Goal: Feedback & Contribution: Submit feedback/report problem

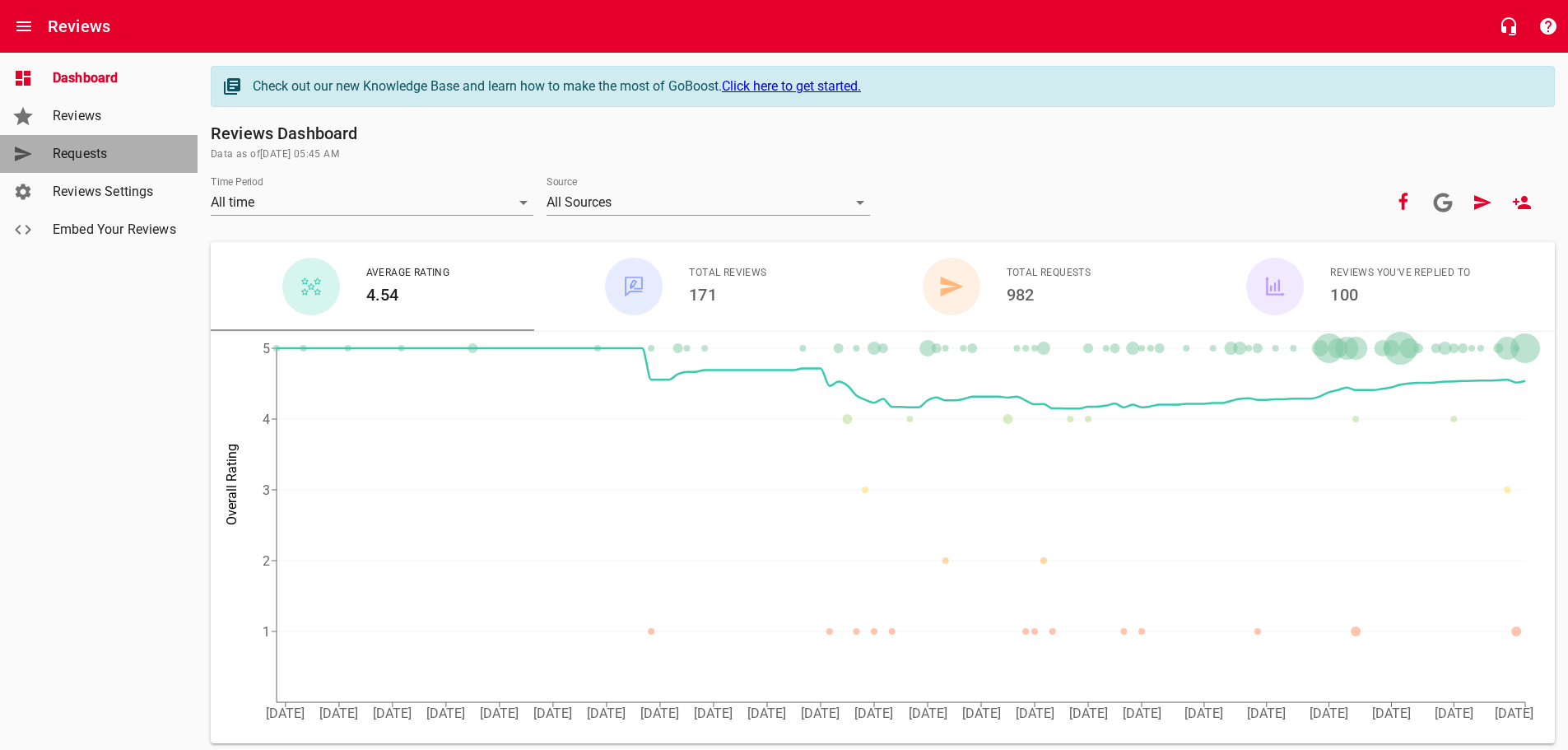
click at [80, 155] on span "Requests" at bounding box center [114, 154] width 125 height 19
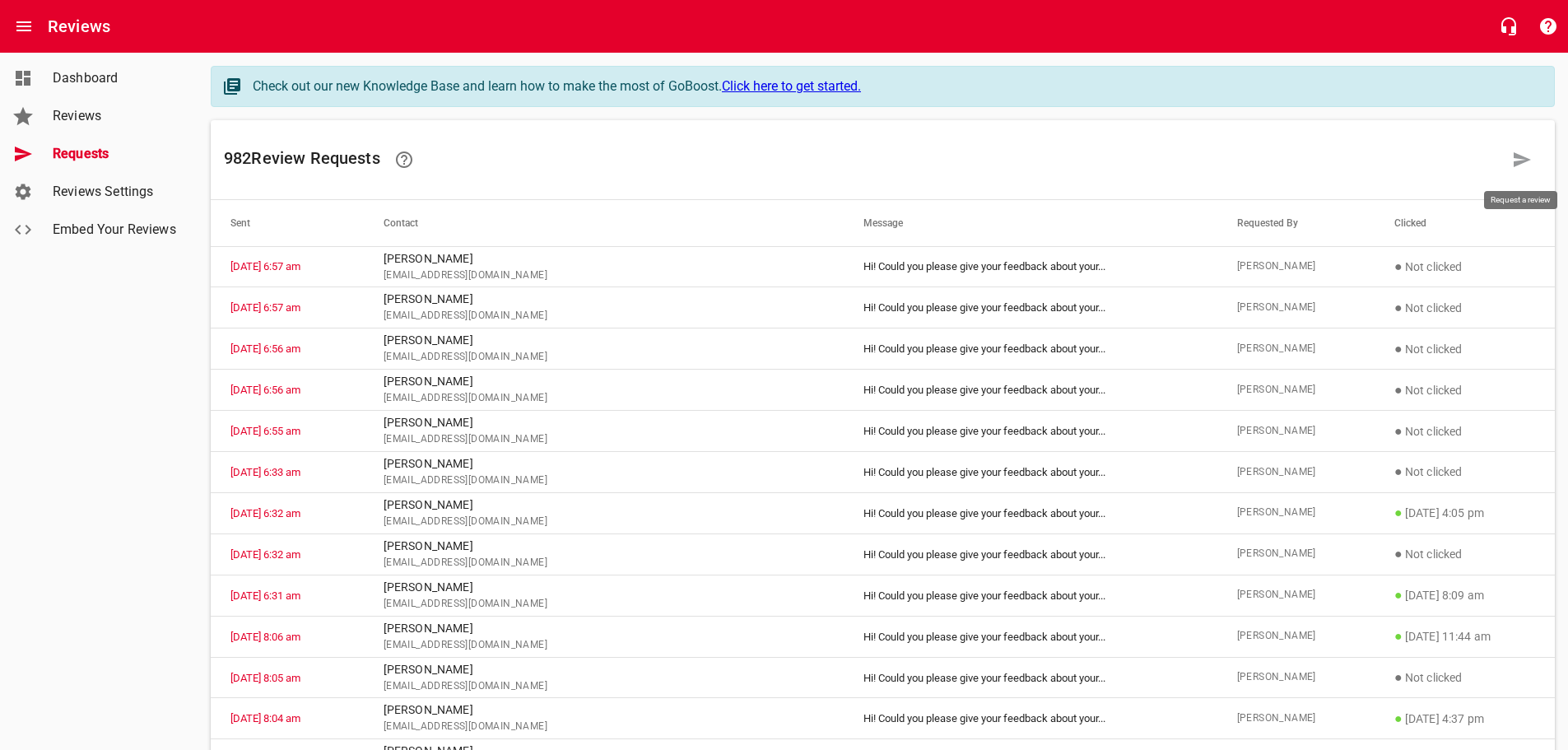
click at [1524, 156] on icon at bounding box center [1522, 160] width 19 height 19
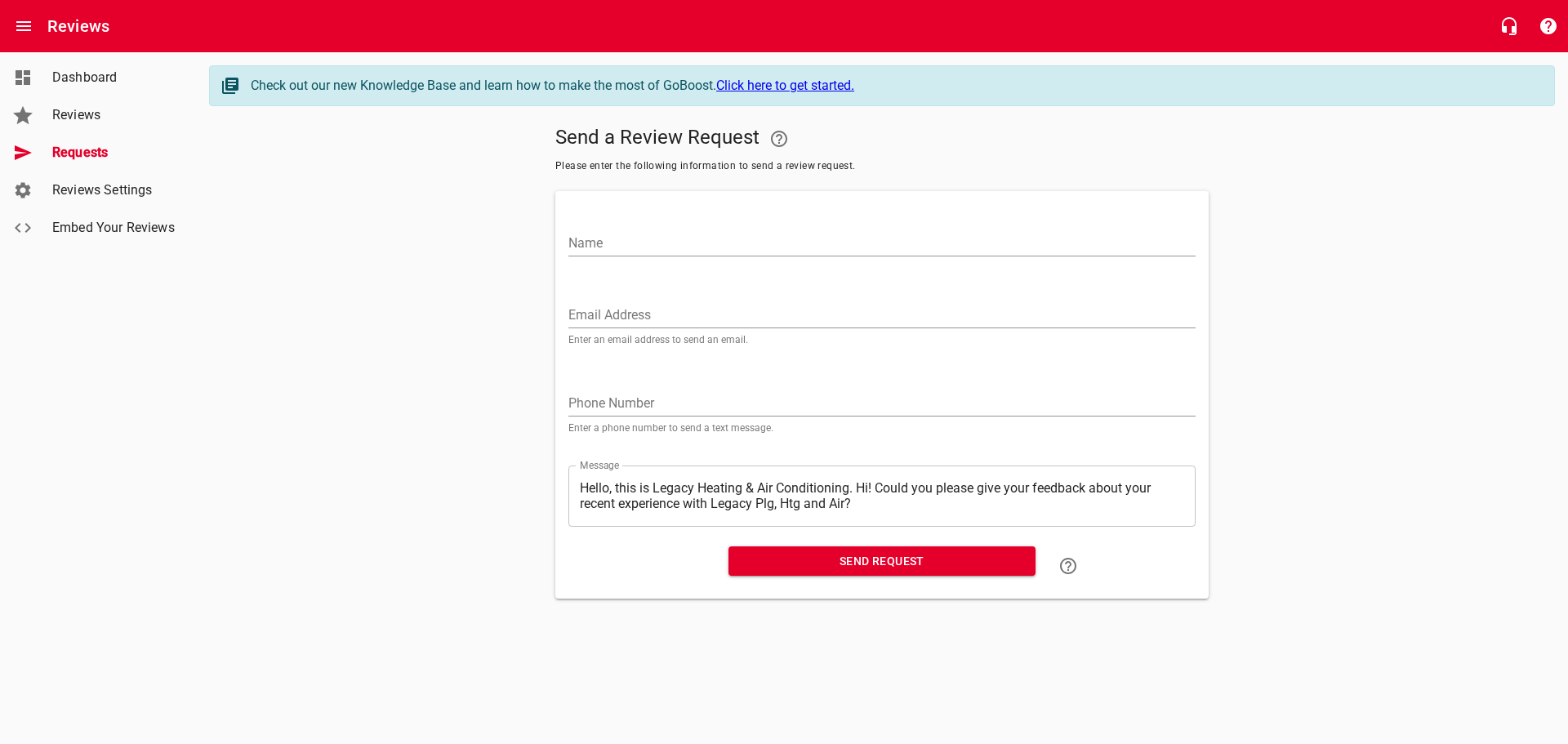
click at [588, 239] on input "Name" at bounding box center [882, 243] width 627 height 26
type input "b"
type input "[PERSON_NAME]"
paste input "[EMAIL_ADDRESS][DOMAIN_NAME]"
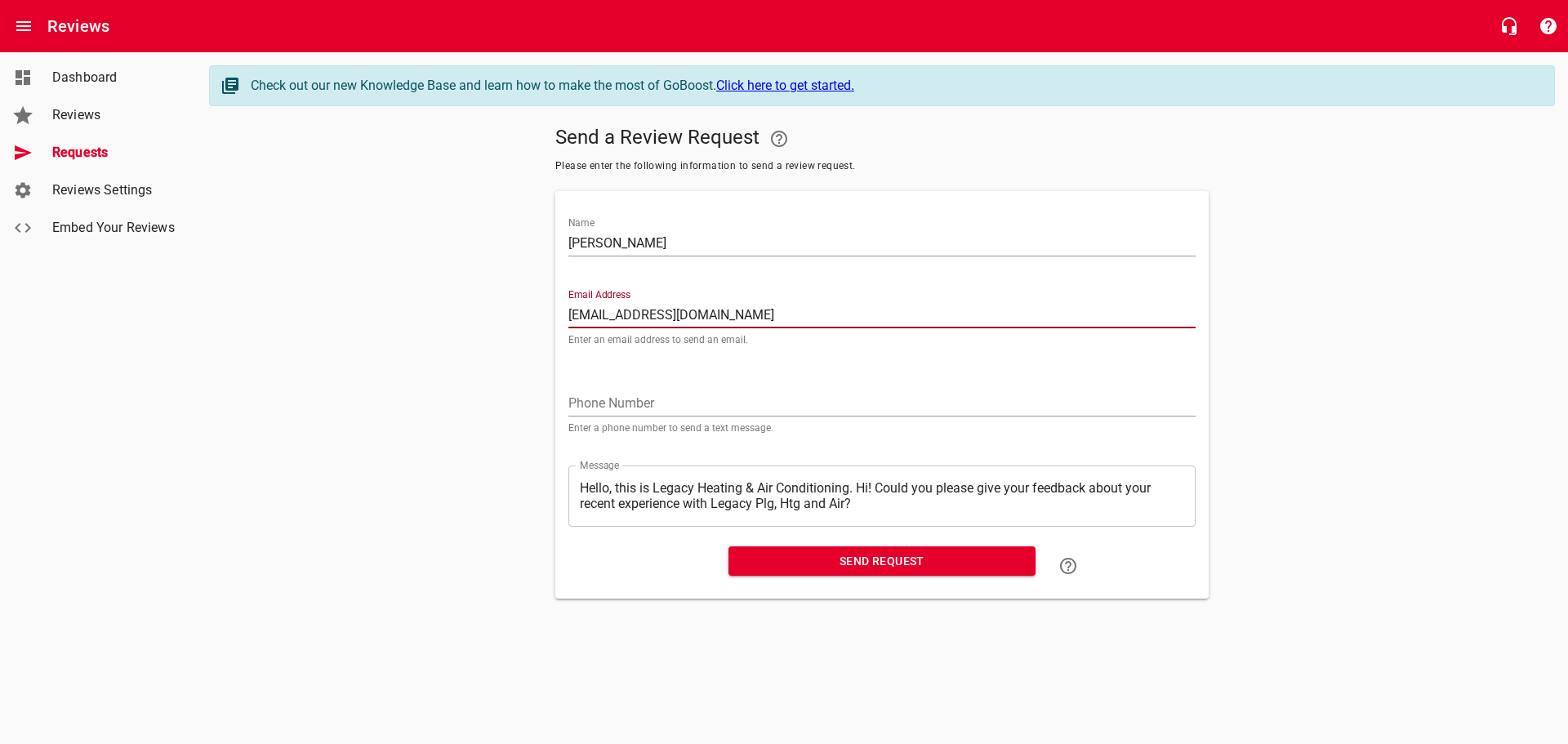
type input "[EMAIL_ADDRESS][DOMAIN_NAME]"
click at [862, 485] on textarea "Hello, this is Legacy Heating & Air Conditioning. Hi! Could you please give you…" at bounding box center [882, 496] width 604 height 31
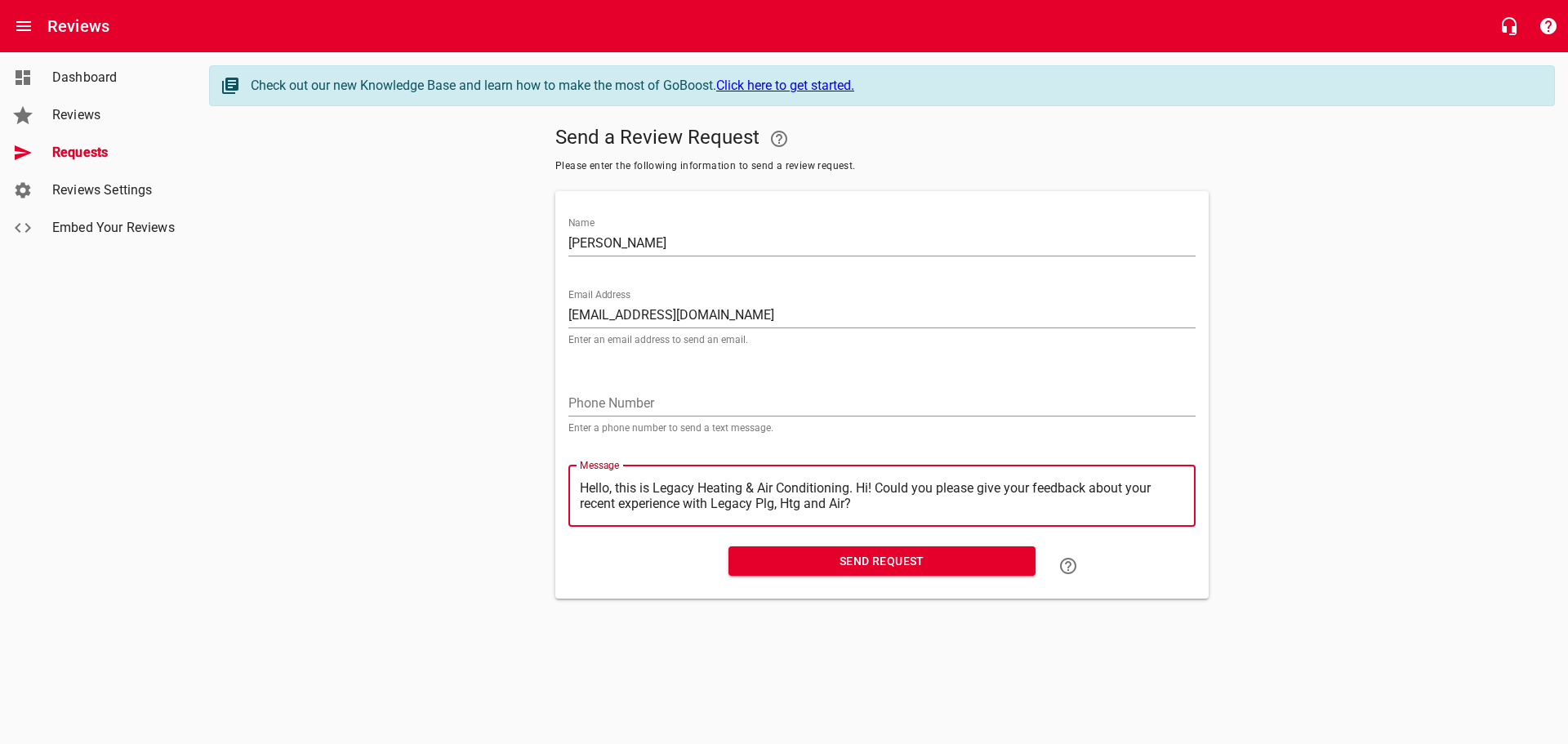
type textarea "Hello, this is Legacy Heating & Air Conditioning.Hi! Could you please give your…"
type textarea "Hello, this is Legacy Heating & Air ConditioningHi! Could you please give your …"
type textarea "Hello, this is Legacy Heating & Air ConditioninHi! Could you please give your f…"
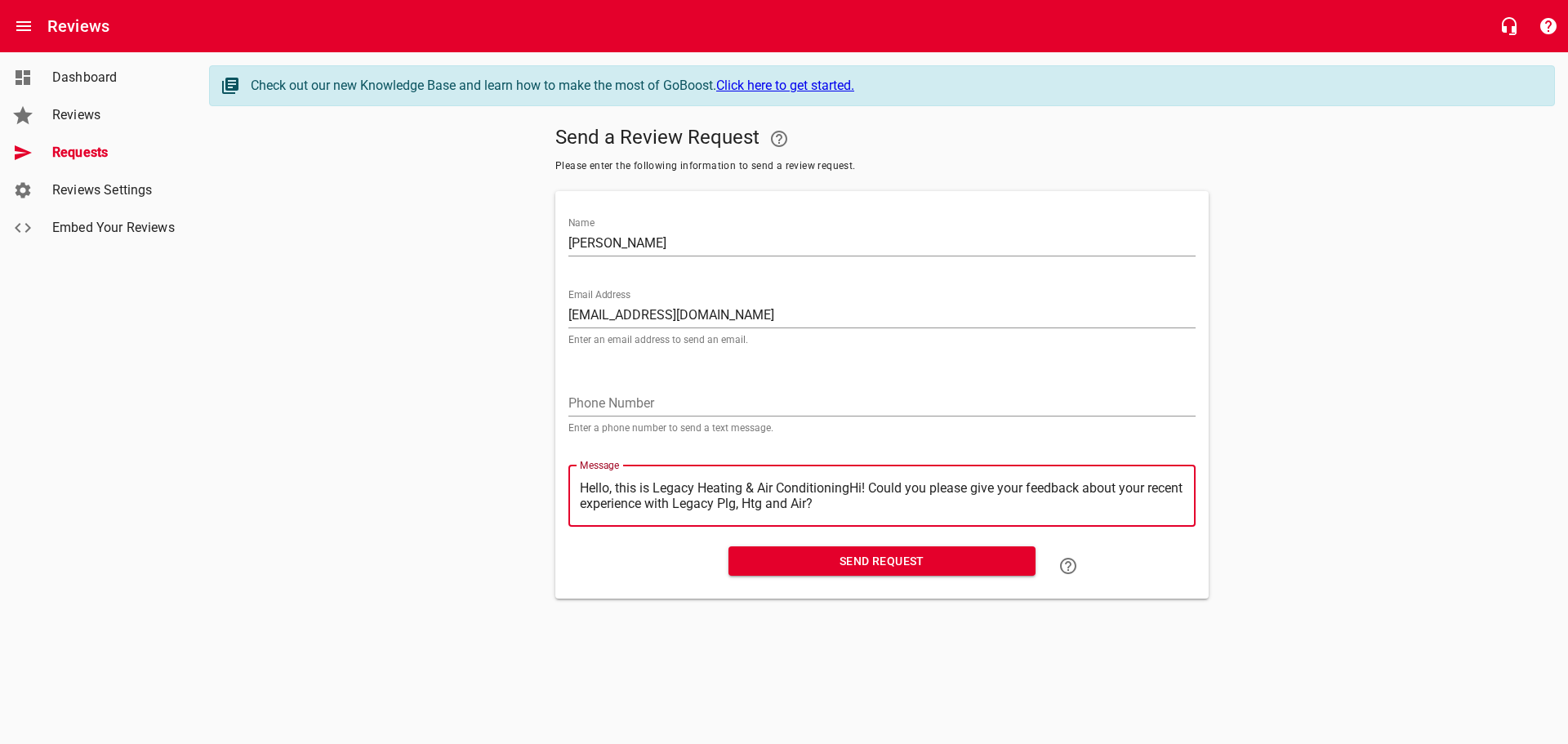
type textarea "Hello, this is Legacy Heating & Air ConditioninHi! Could you please give your f…"
type textarea "Hello, this is Legacy Heating & Air ConditioniHi! Could you please give your fe…"
type textarea "Hello, this is Legacy Heating & Air ConditionHi! Could you please give your fee…"
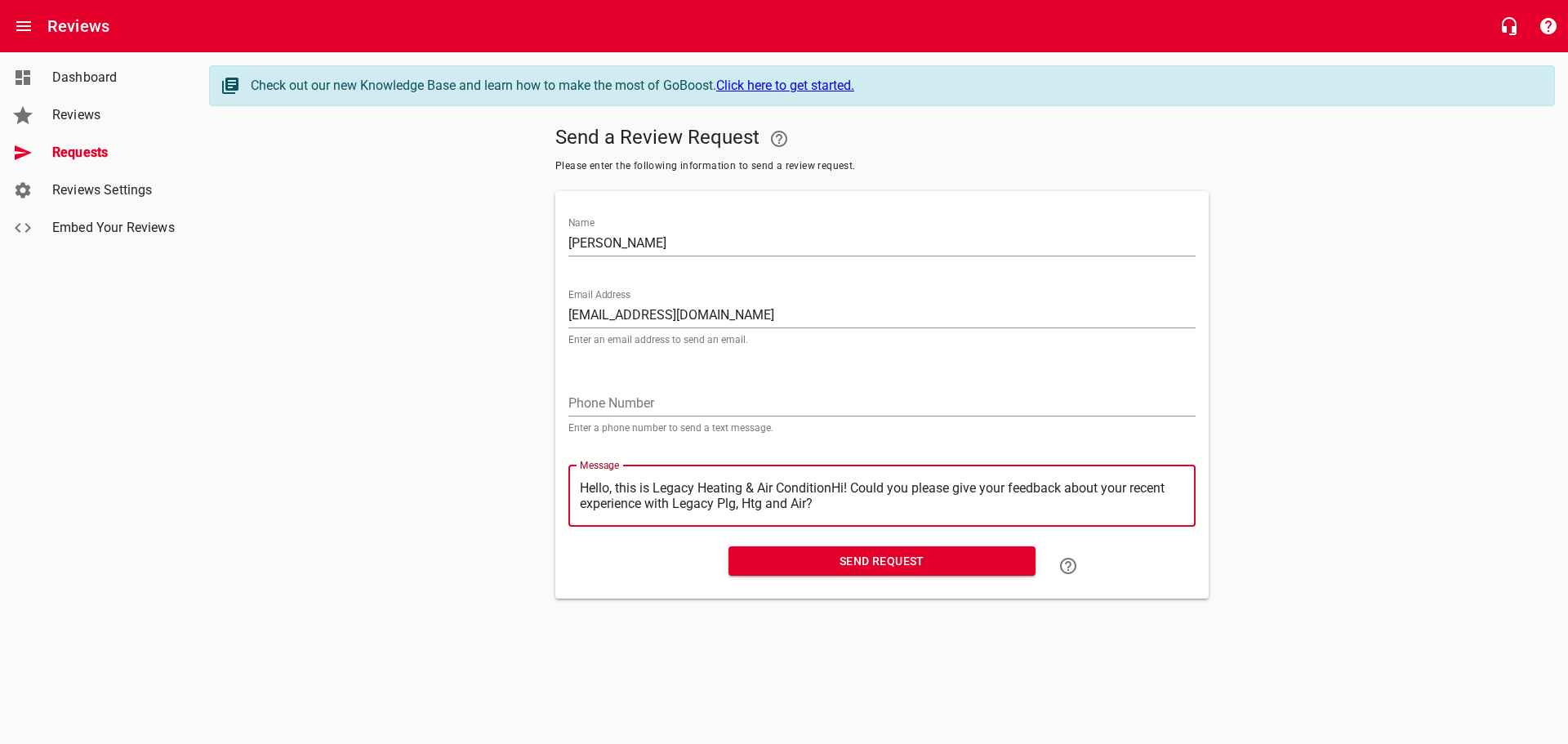
type textarea "Hello, this is Legacy Heating & Air ConditioHi! Could you please give your feed…"
type textarea "Hello, this is Legacy Heating & Air ConditiHi! Could you please give your feedb…"
type textarea "Hello, this is Legacy Heating & Air ConditHi! Could you please give your feedba…"
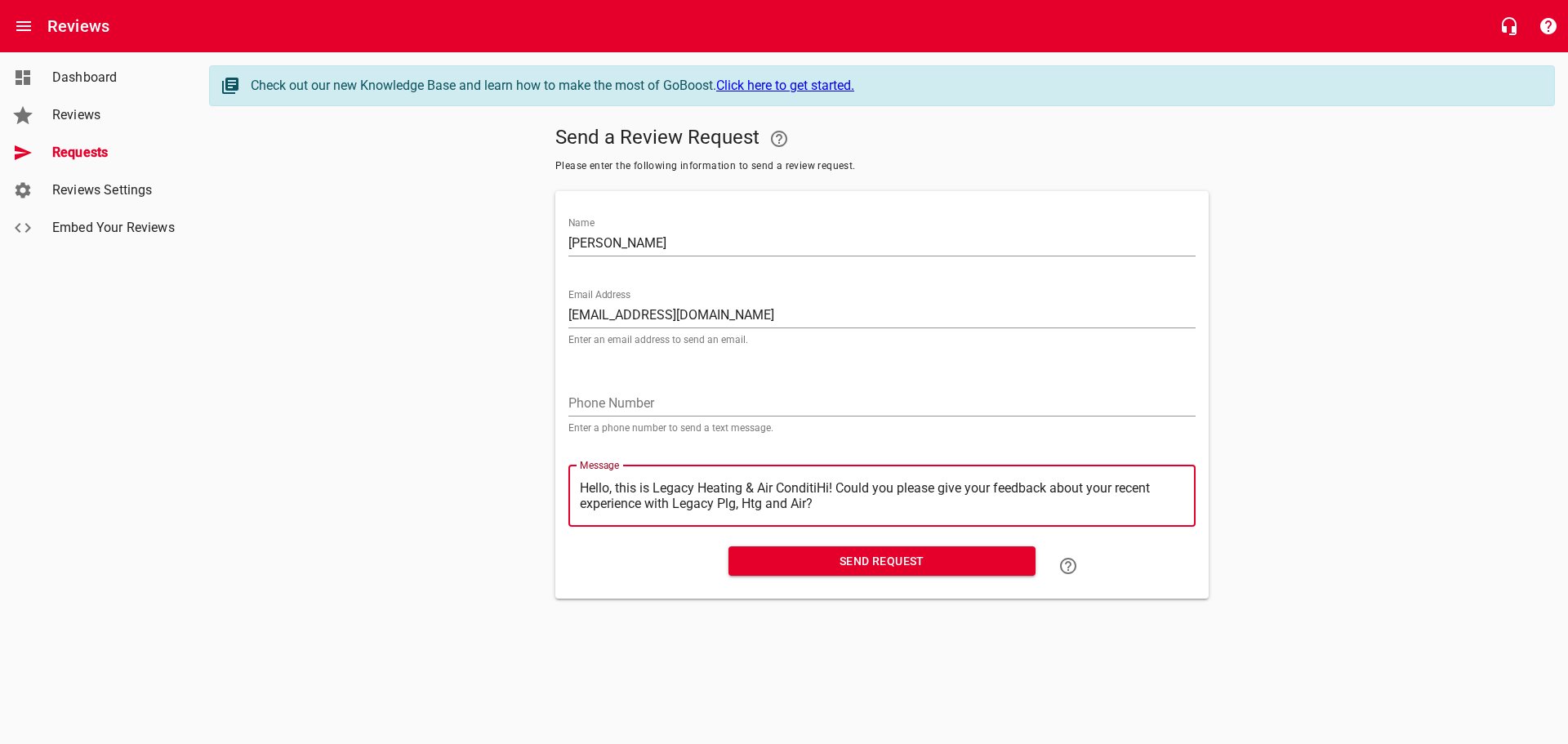
type textarea "Hello, this is Legacy Heating & Air ConditHi! Could you please give your feedba…"
type textarea "Hello, this is Legacy Heating & Air CondiHi! Could you please give your feedbac…"
type textarea "Hello, this is Legacy Heating & Air CondHi! Could you please give your feedback…"
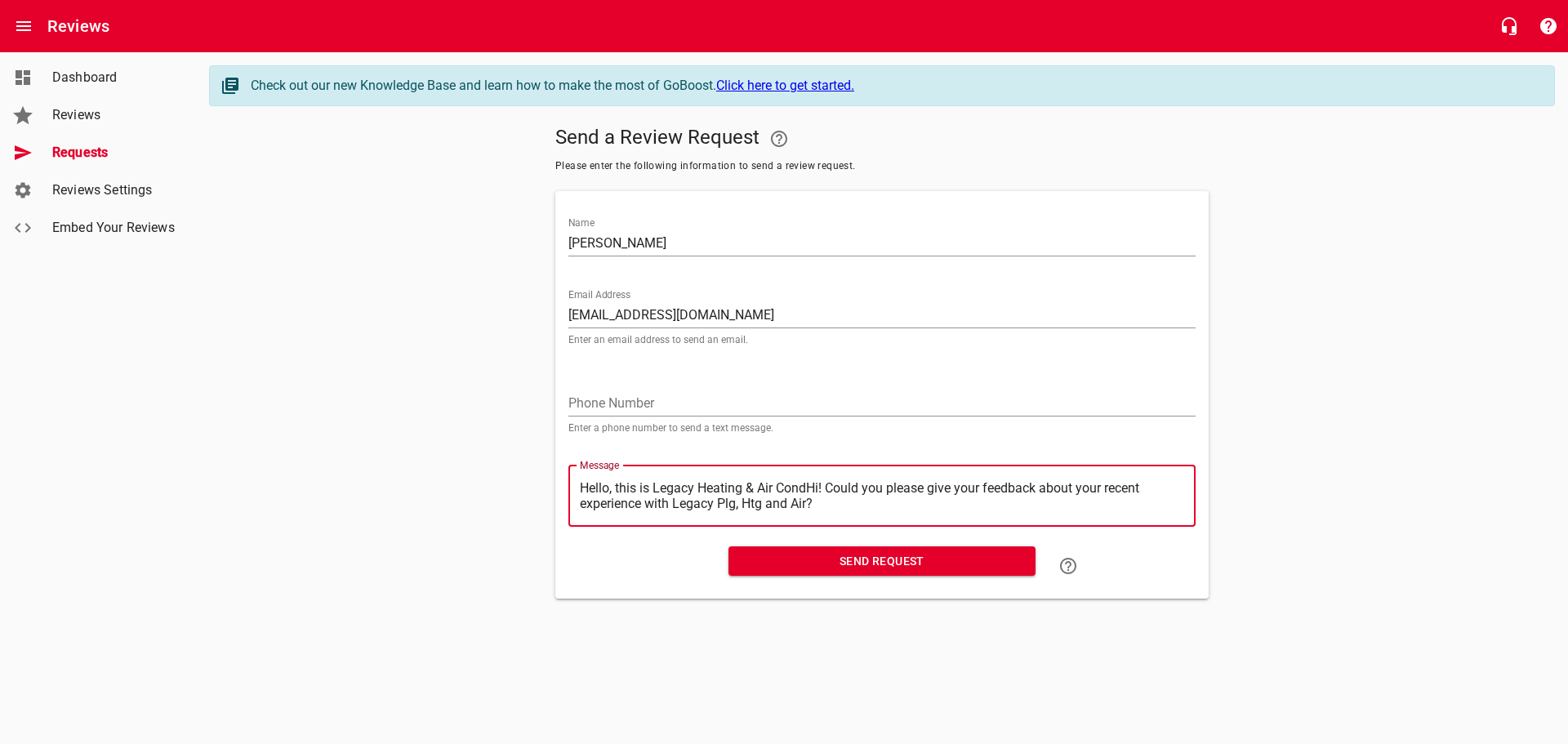
type textarea "Hello, this is Legacy Heating & Air ConHi! Could you please give your feedback …"
type textarea "Hello, this is Legacy Heating & Air CoHi! Could you please give your feedback a…"
type textarea "Hello, this is Legacy Heating & Air CHi! Could you please give your feedback ab…"
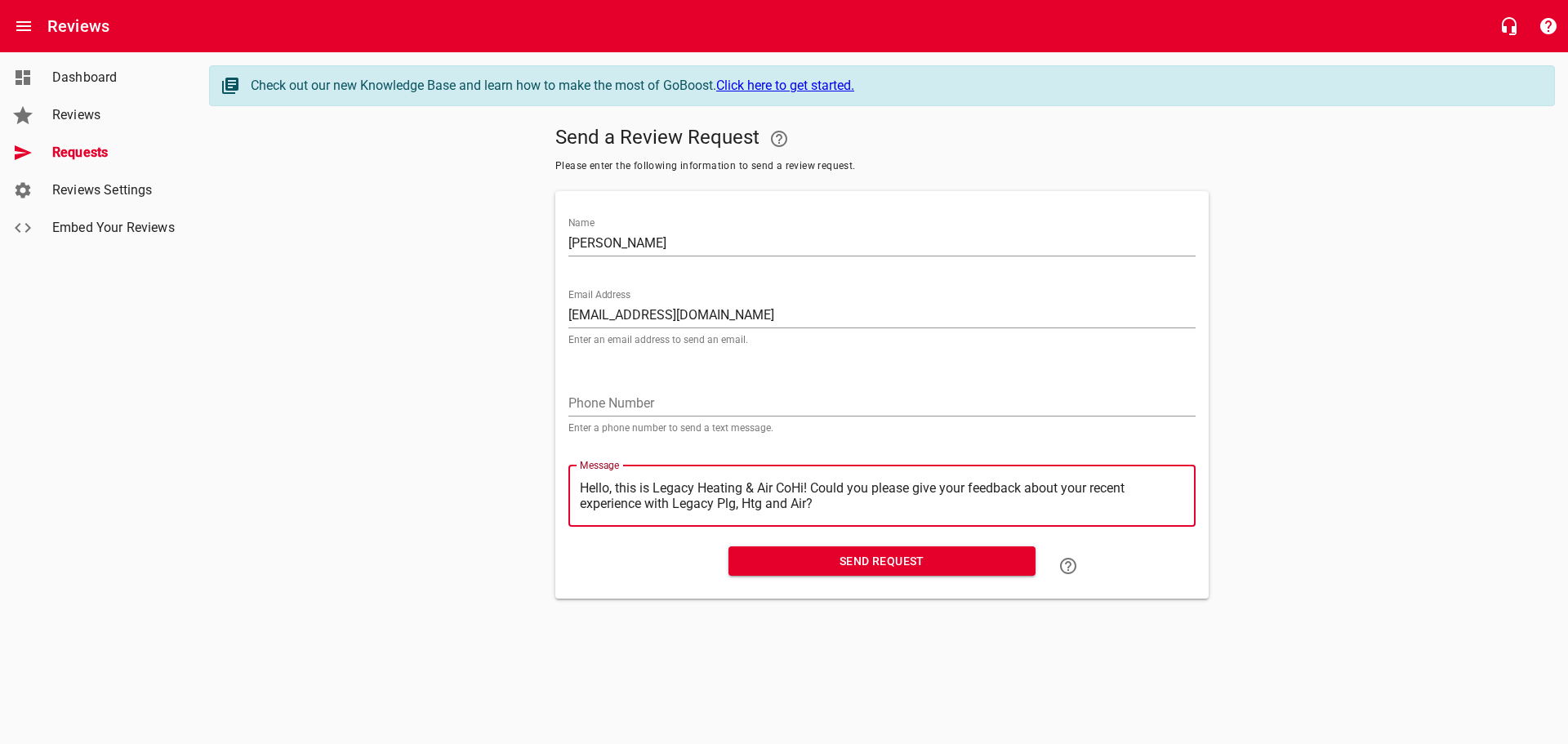
type textarea "Hello, this is Legacy Heating & Air CHi! Could you please give your feedback ab…"
type textarea "Hello, this is Legacy Heating & Air Hi! Could you please give your feedback abo…"
type textarea "Hello, this is Legacy Heating & AirHi! Could you please give your feedback abou…"
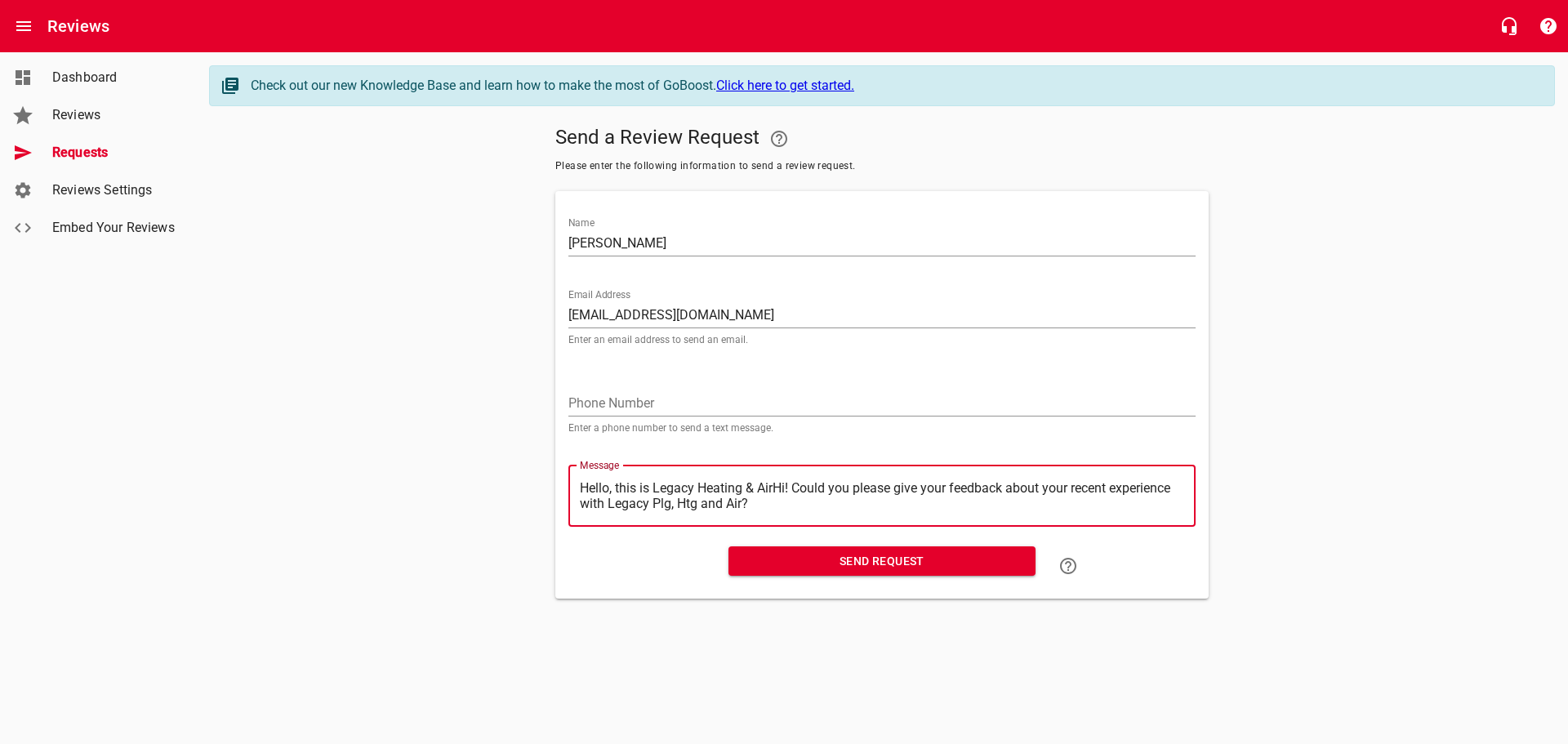
type textarea "Hello, this is Legacy Heating & AiHi! Could you please give your feedback about…"
type textarea "Hello, this is Legacy Heating & AHi! Could you please give your feedback about …"
type textarea "Hello, this is Legacy Heating & Hi! Could you please give your feedback about y…"
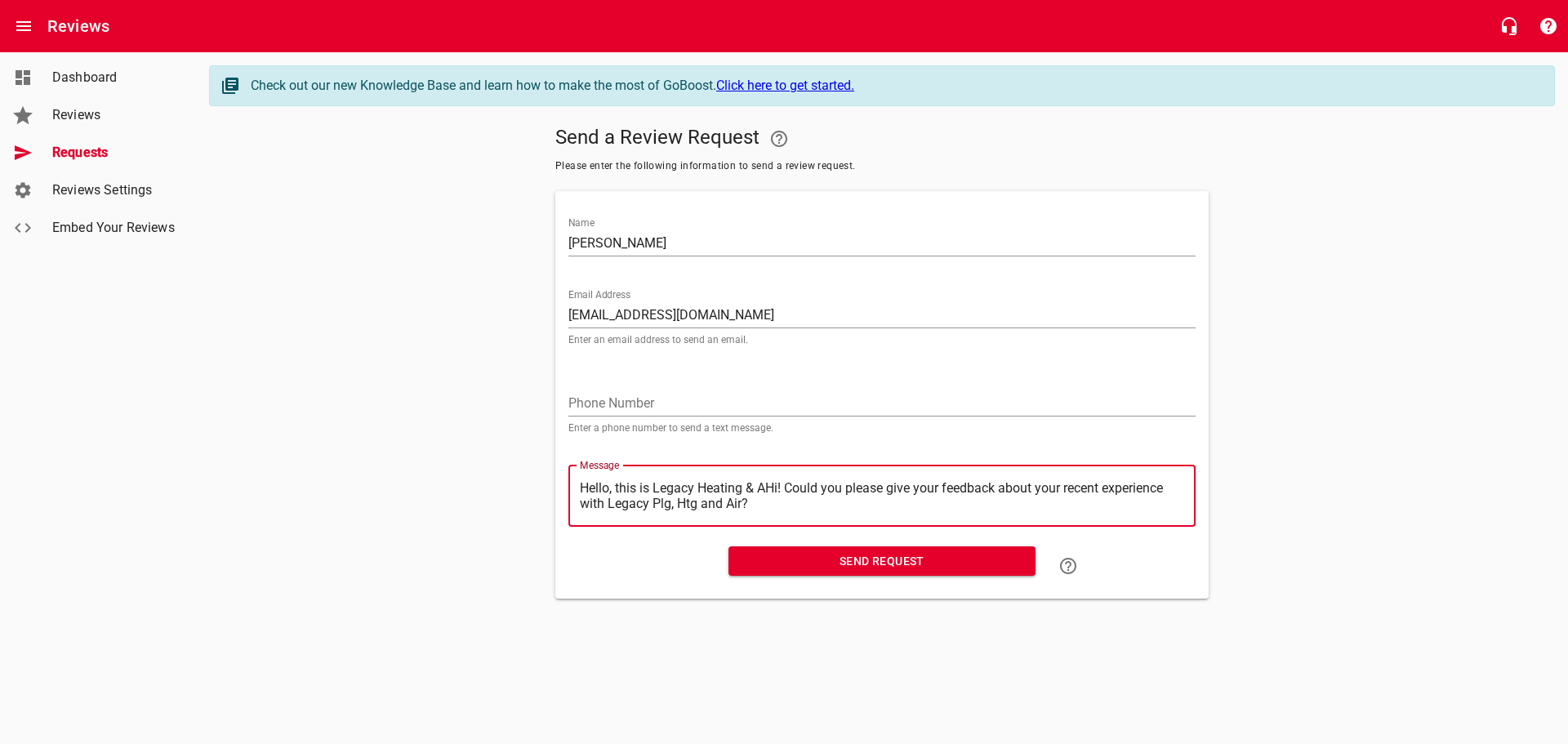
type textarea "Hello, this is Legacy Heating & Hi! Could you please give your feedback about y…"
type textarea "Hello, this is Legacy Heating &Hi! Could you please give your feedback about yo…"
type textarea "Hello, this is Legacy Heating Hi! Could you please give your feedback about you…"
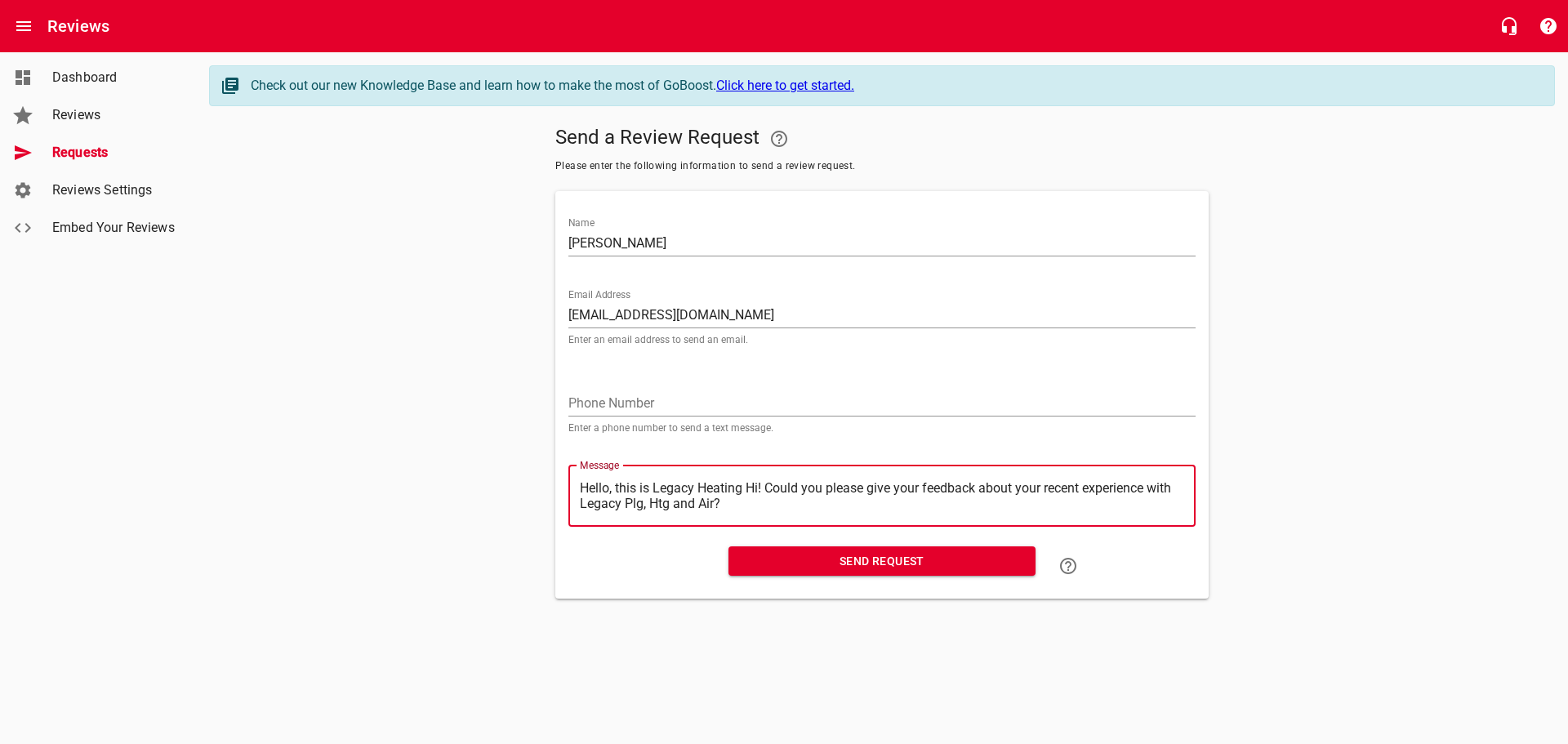
type textarea "Hello, this is Legacy HeatingHi! Could you please give your feedback about your…"
type textarea "Hello, this is Legacy HeatinHi! Could you please give your feedback about your …"
type textarea "Hello, this is Legacy HeatiHi! Could you please give your feedback about your r…"
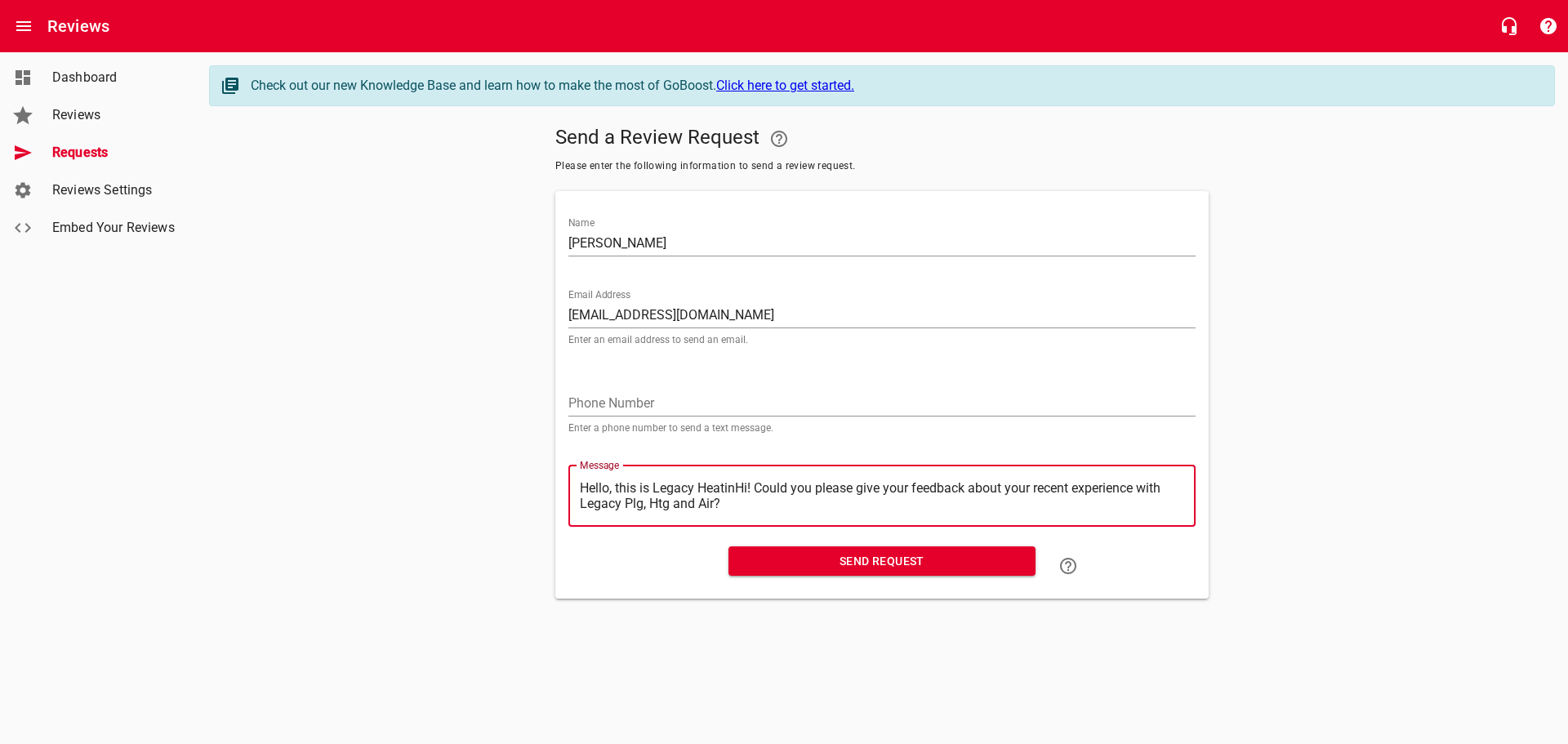
type textarea "Hello, this is Legacy HeatiHi! Could you please give your feedback about your r…"
type textarea "Hello, this is Legacy HeatHi! Could you please give your feedback about your re…"
type textarea "Hello, this is Legacy HeaHi! Could you please give your feedback about your rec…"
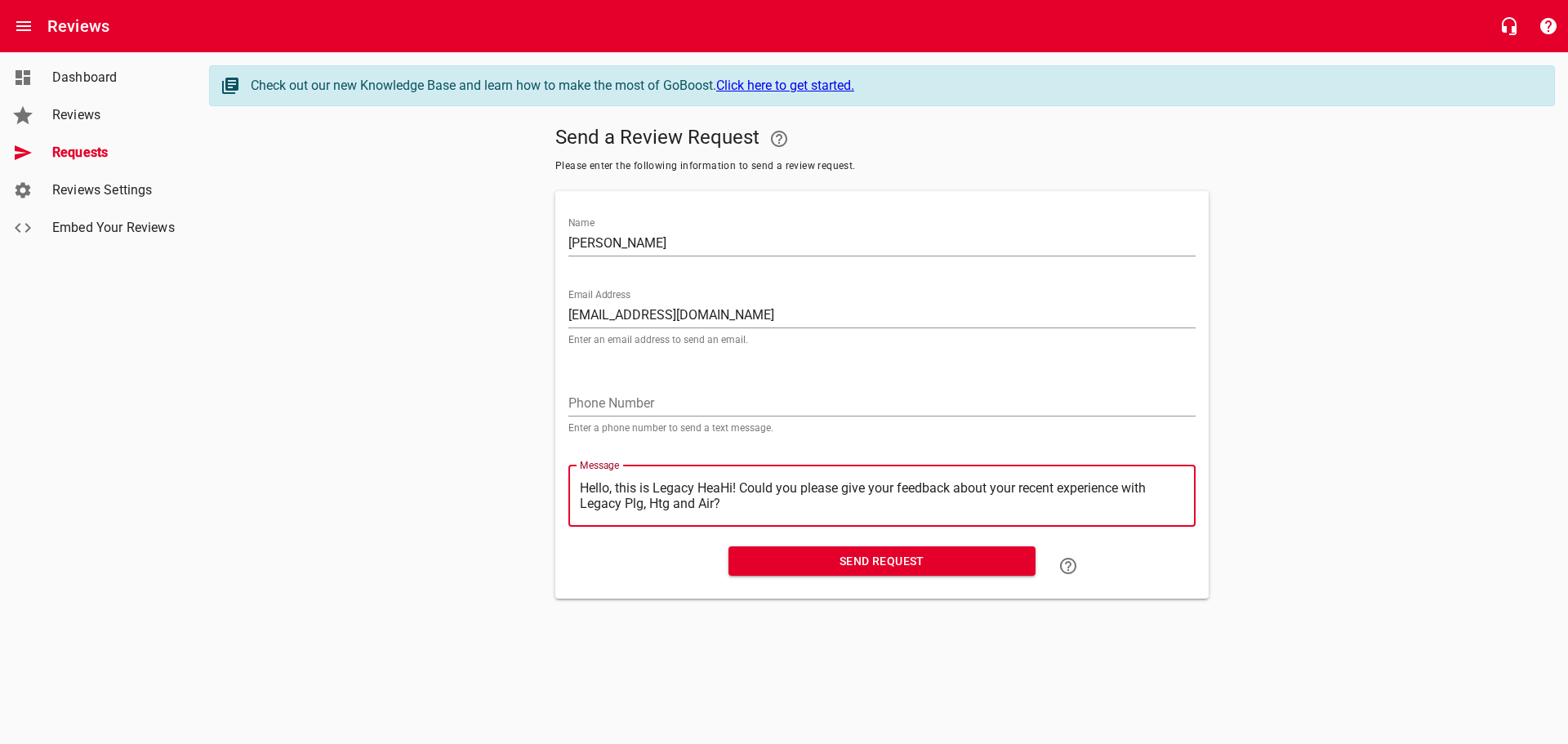
type textarea "Hello, this is Legacy HeHi! Could you please give your feedback about your rece…"
type textarea "Hello, this is Legacy HHi! Could you please give your feedback about your recen…"
type textarea "Hello, this is Legacy Hi! Could you please give your feedback about your recent…"
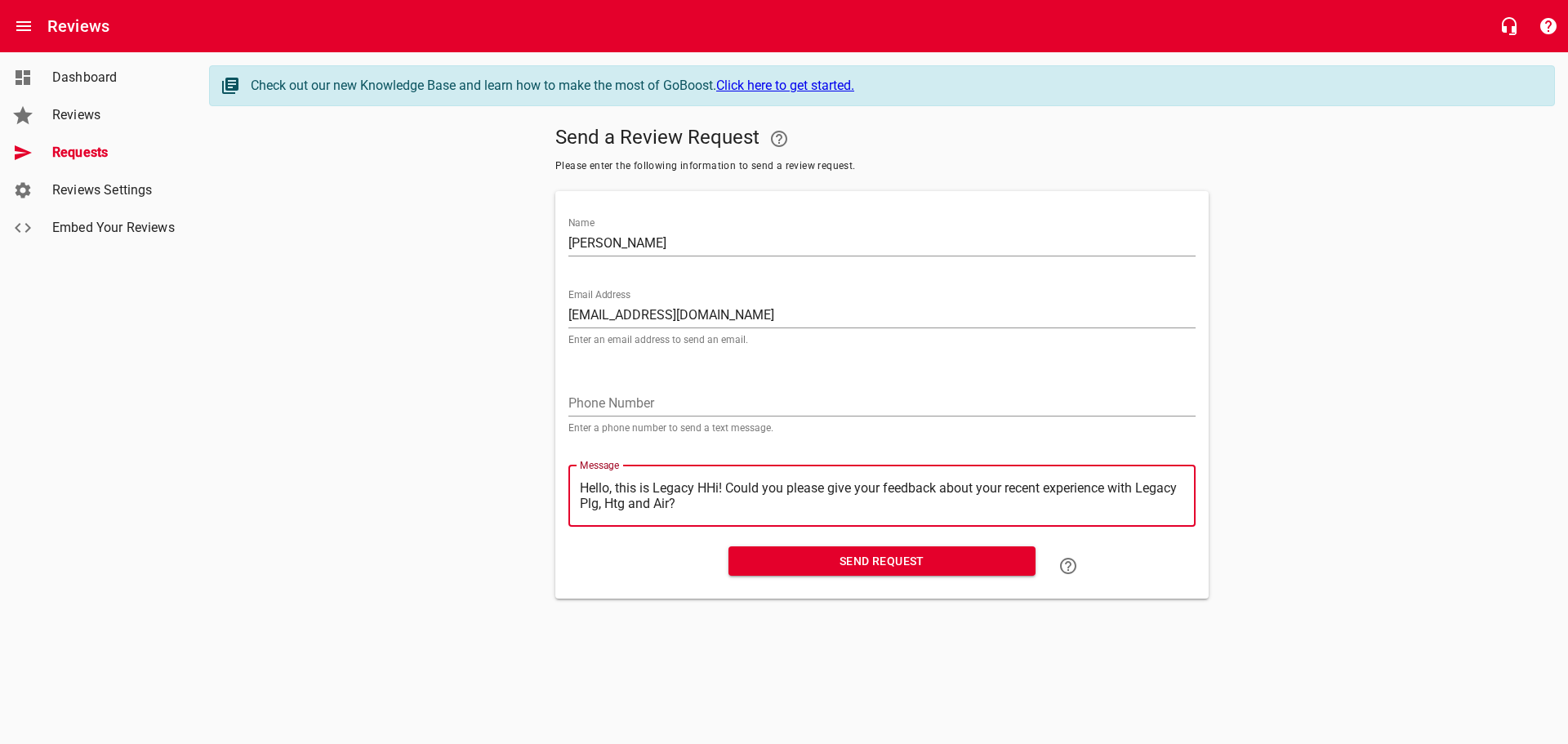
type textarea "Hello, this is Legacy Hi! Could you please give your feedback about your recent…"
type textarea "Hello, this is LegacyHi! Could you please give your feedback about your recent …"
type textarea "Hello, this is LegacHi! Could you please give your feedback about your recent e…"
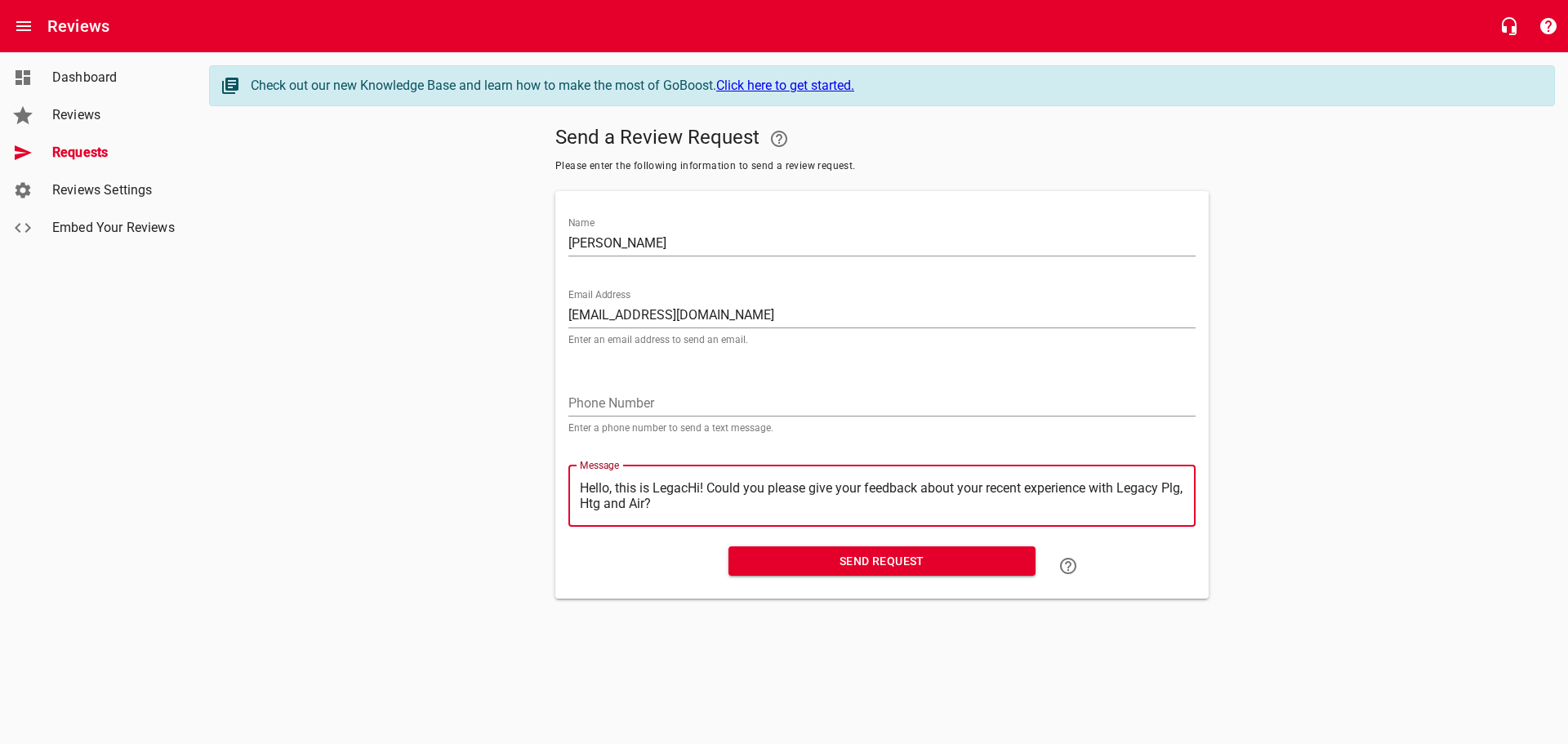
type textarea "Hello, this is LegaHi! Could you please give your feedback about your recent ex…"
type textarea "Hello, this is LegHi! Could you please give your feedback about your recent exp…"
type textarea "Hello, this is LeHi! Could you please give your feedback about your recent expe…"
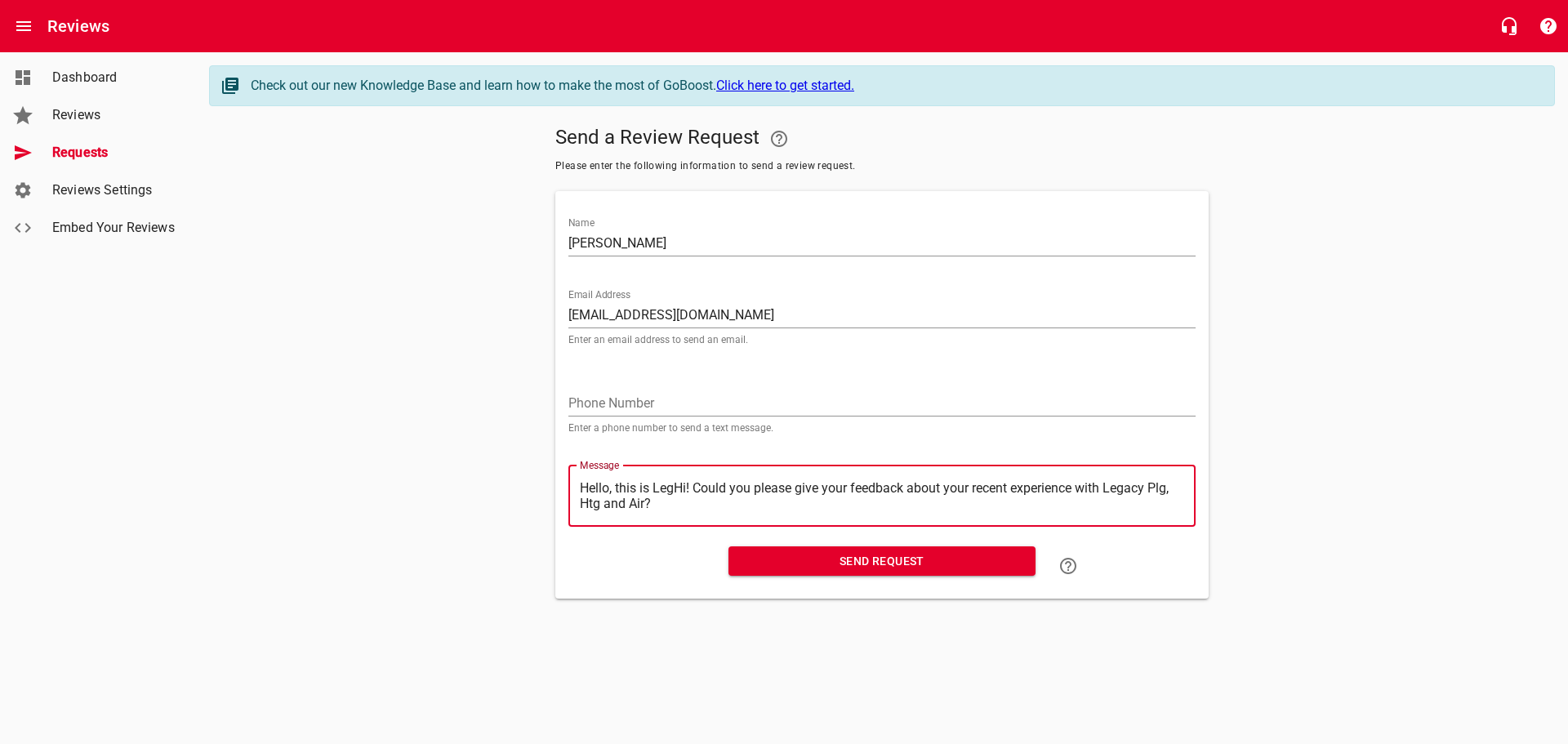
type textarea "Hello, this is LeHi! Could you please give your feedback about your recent expe…"
type textarea "Hello, this is LHi! Could you please give your feedback about your recent exper…"
type textarea "Hello, this is Hi! Could you please give your feedback about your recent experi…"
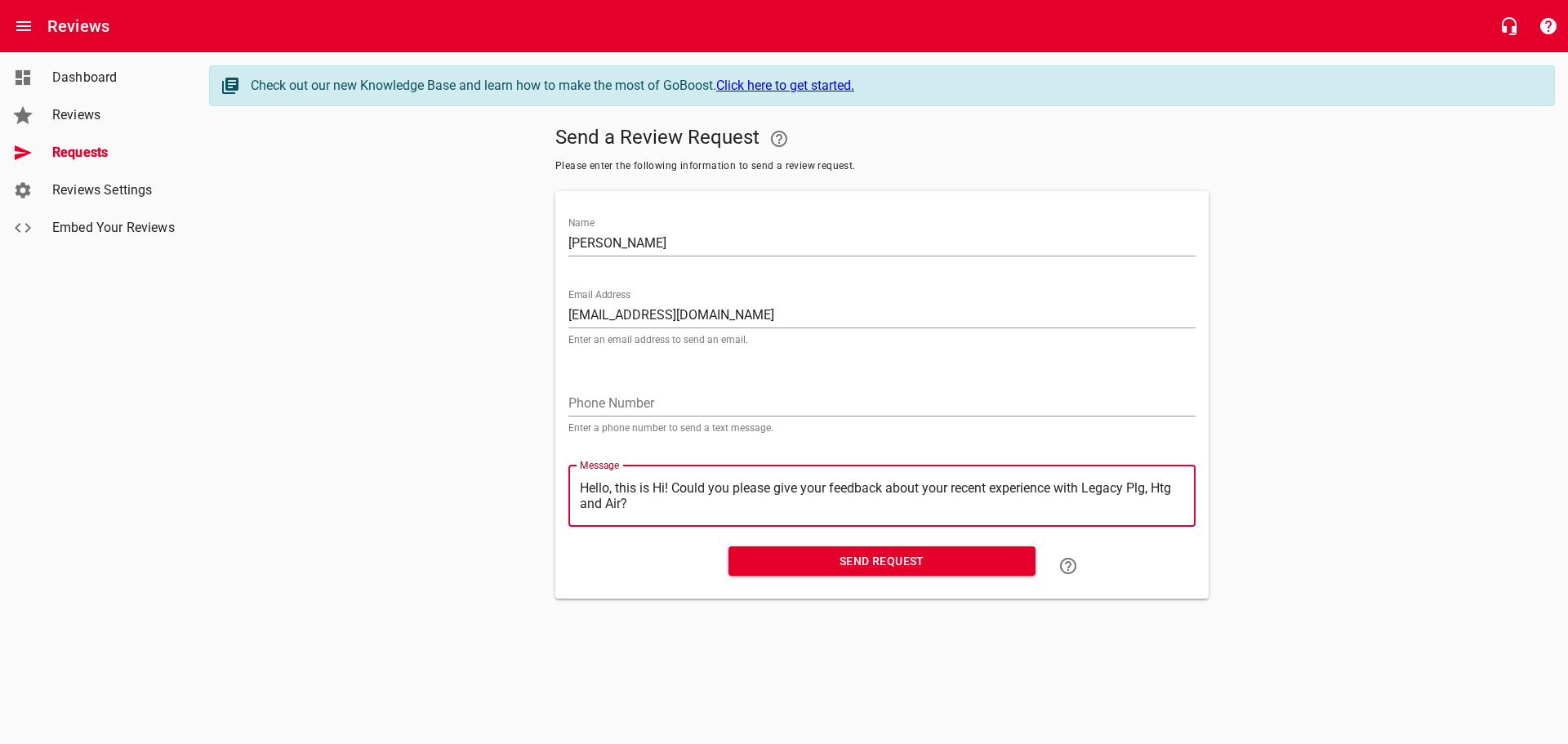
type textarea "Hello, this isHi! Could you please give your feedback about your recent experie…"
type textarea "Hello, this iHi! Could you please give your feedback about your recent experien…"
type textarea "Hello, this Hi! Could you please give your feedback about your recent experienc…"
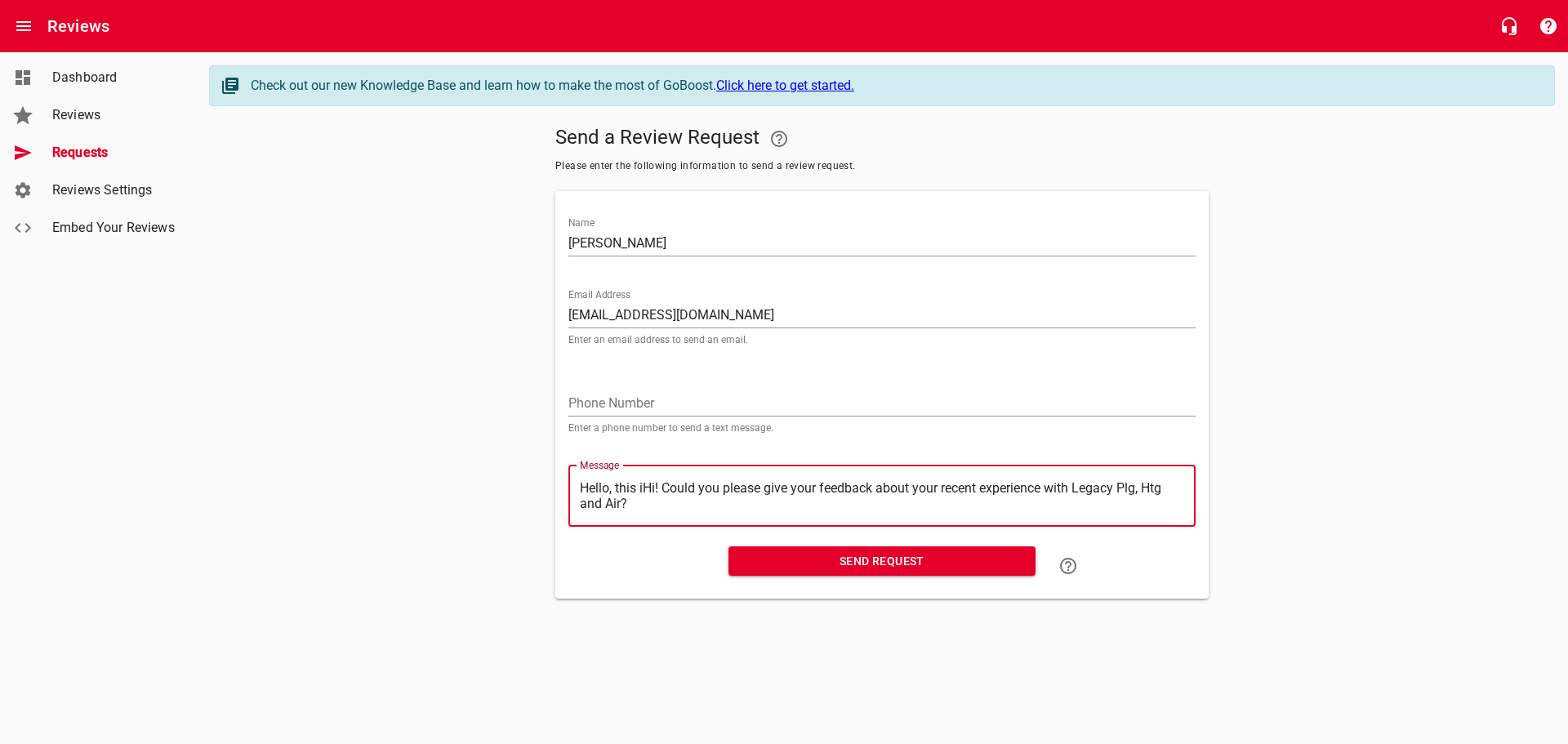
type textarea "Hello, this Hi! Could you please give your feedback about your recent experienc…"
type textarea "Hello, thisHi! Could you please give your feedback about your recent experience…"
type textarea "Hello, thiHi! Could you please give your feedback about your recent experience …"
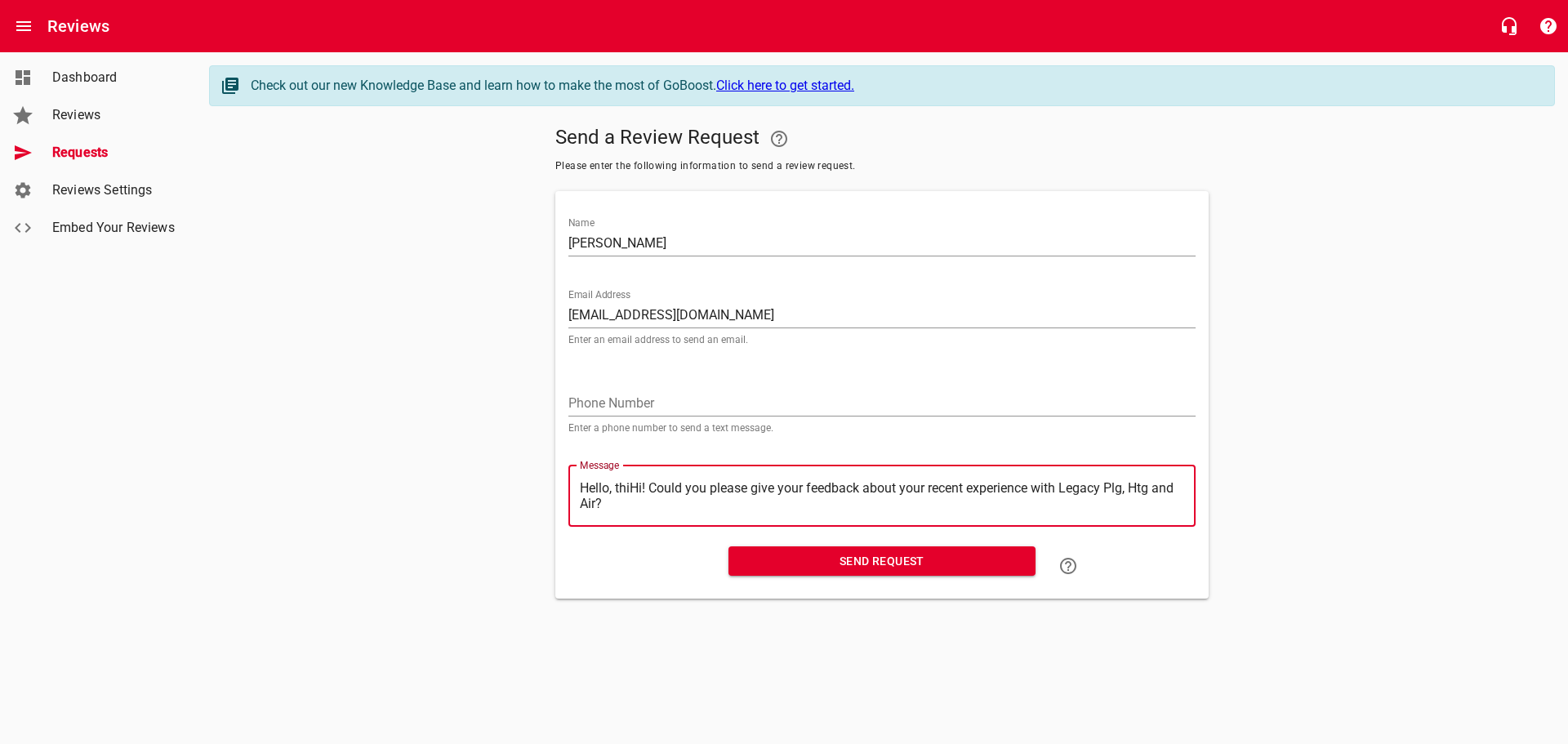
type textarea "Hello, thHi! Could you please give your feedback about your recent experience w…"
type textarea "Hello, tHi! Could you please give your feedback about your recent experience wi…"
type textarea "Hello, Hi! Could you please give your feedback about your recent experience wit…"
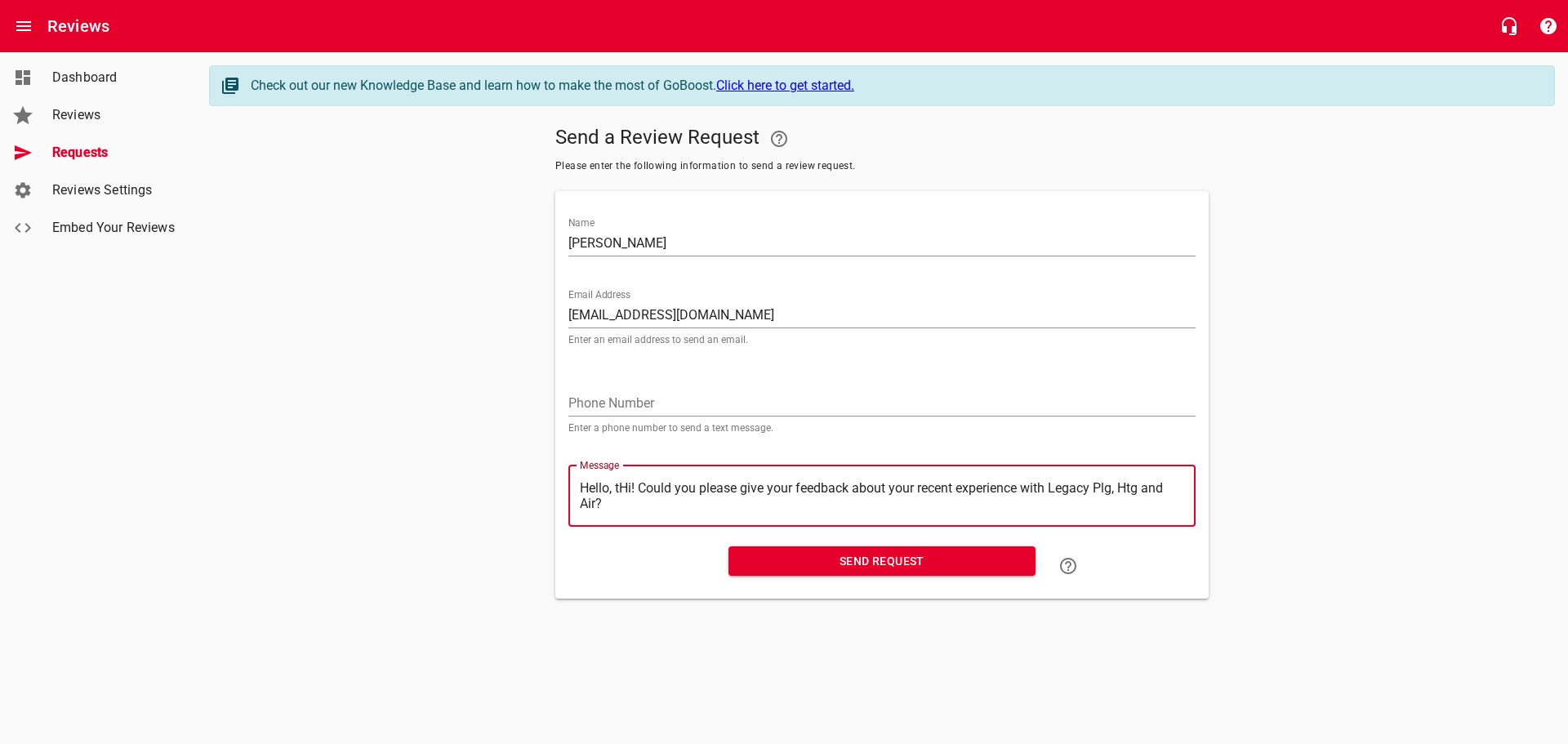
type textarea "Hello, Hi! Could you please give your feedback about your recent experience wit…"
type textarea "Hello,Hi! Could you please give your feedback about your recent experience with…"
type textarea "HelloHi! Could you please give your feedback about your recent experience with …"
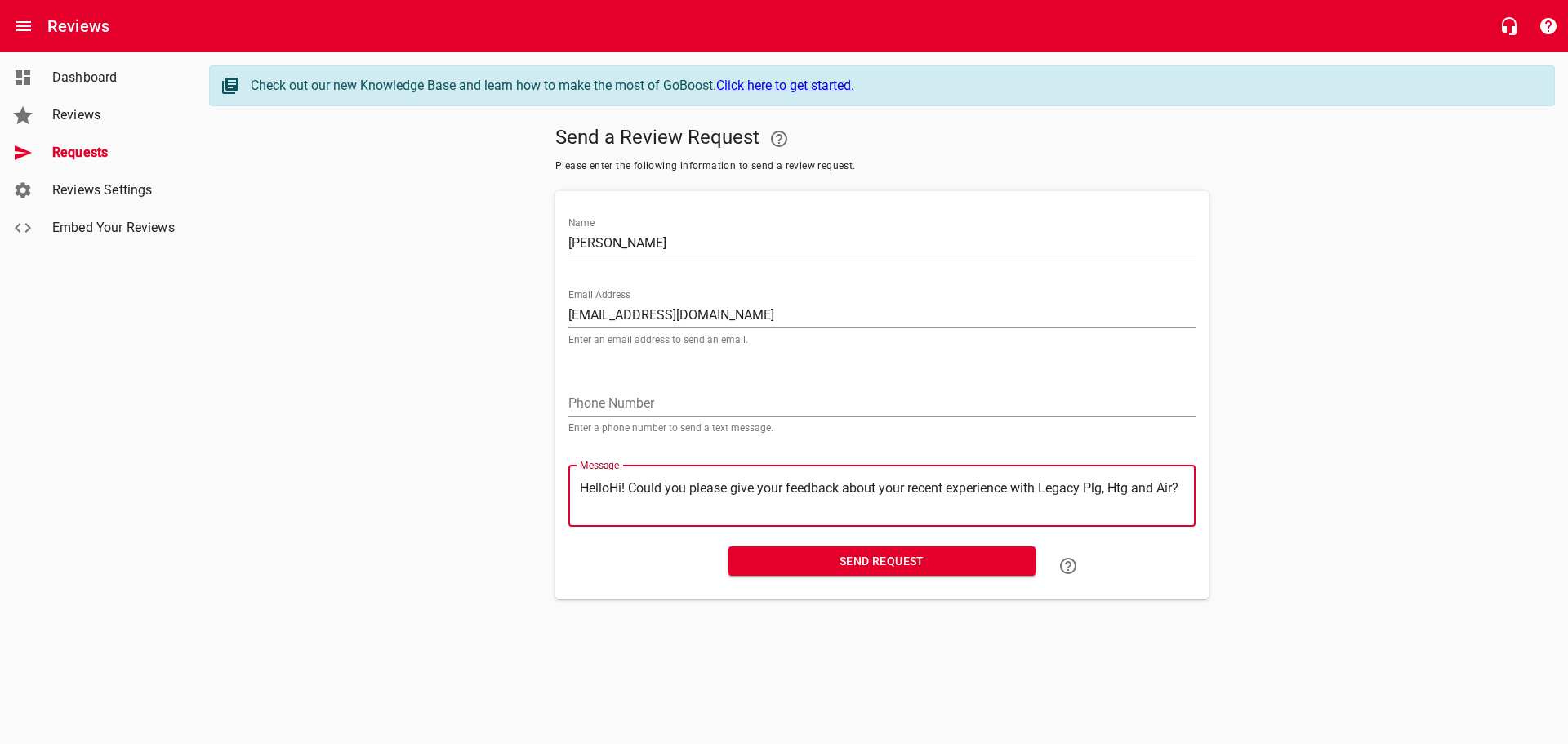
type textarea "HellHi! Could you please give your feedback about your recent experience with L…"
type textarea "HelHi! Could you please give your feedback about your recent experience with Le…"
type textarea "HeHi! Could you please give your feedback about your recent experience with Leg…"
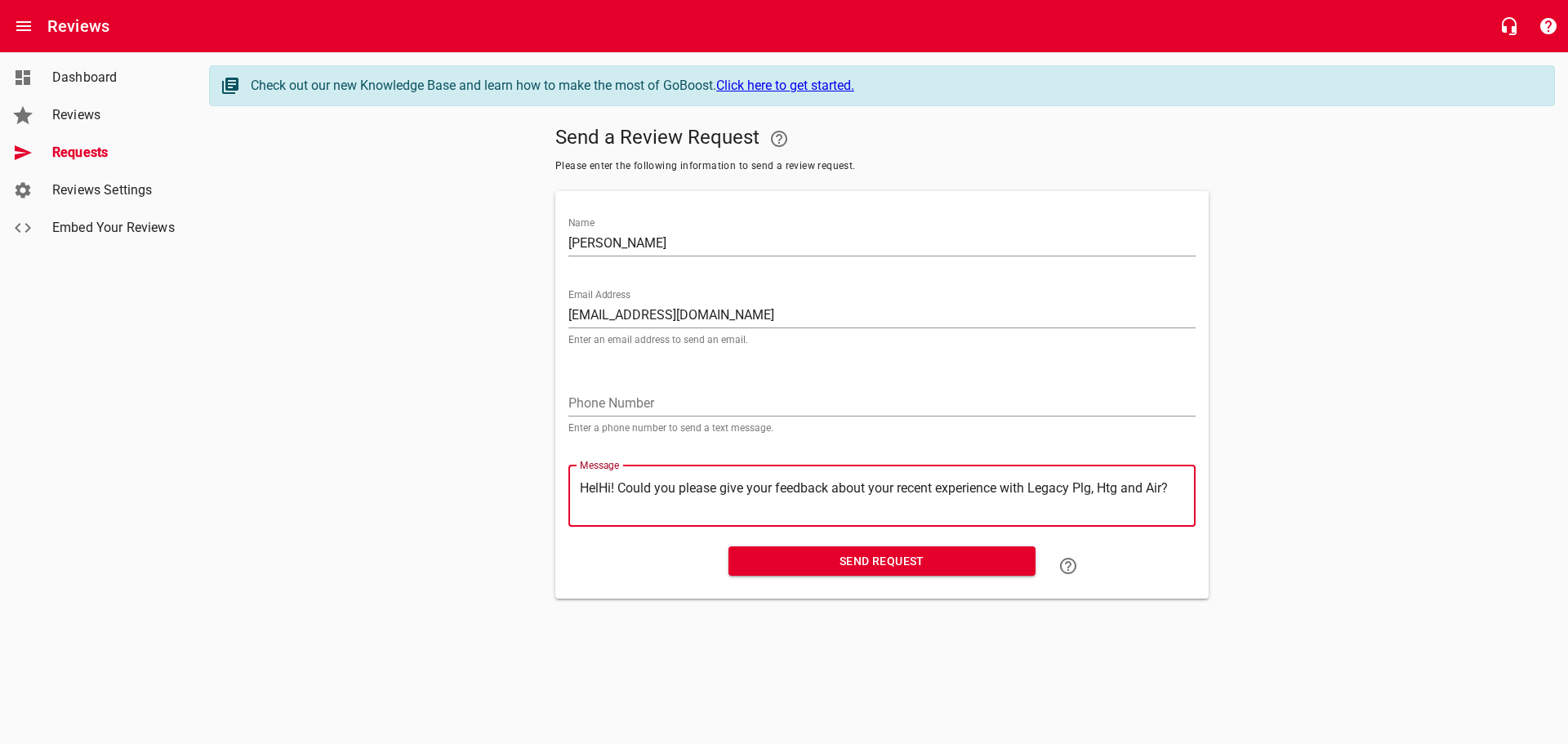
type textarea "HeHi! Could you please give your feedback about your recent experience with Leg…"
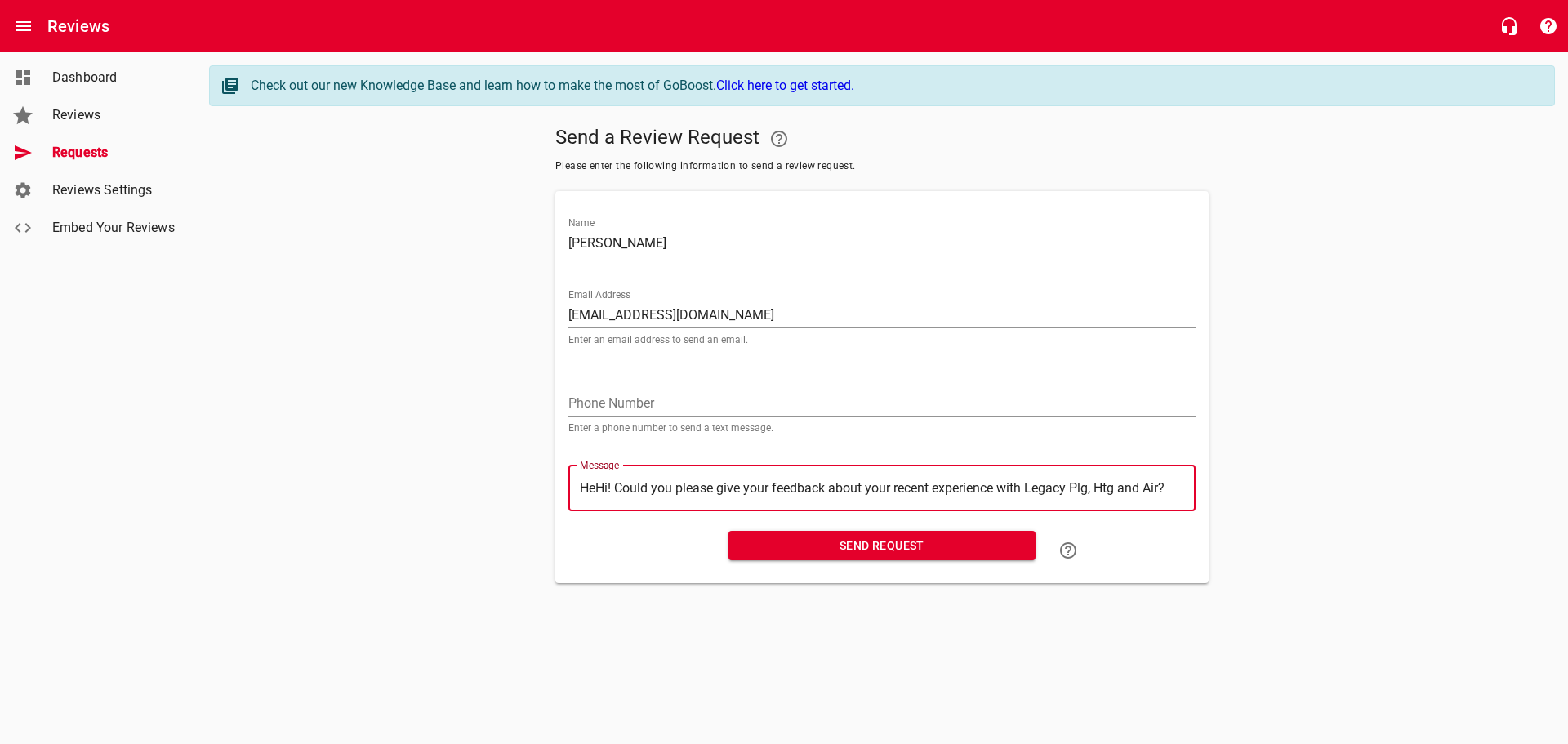
type textarea "HHi! Could you please give your feedback about your recent experience with Lega…"
type textarea "Hi! Could you please give your feedback about your recent experience with Legac…"
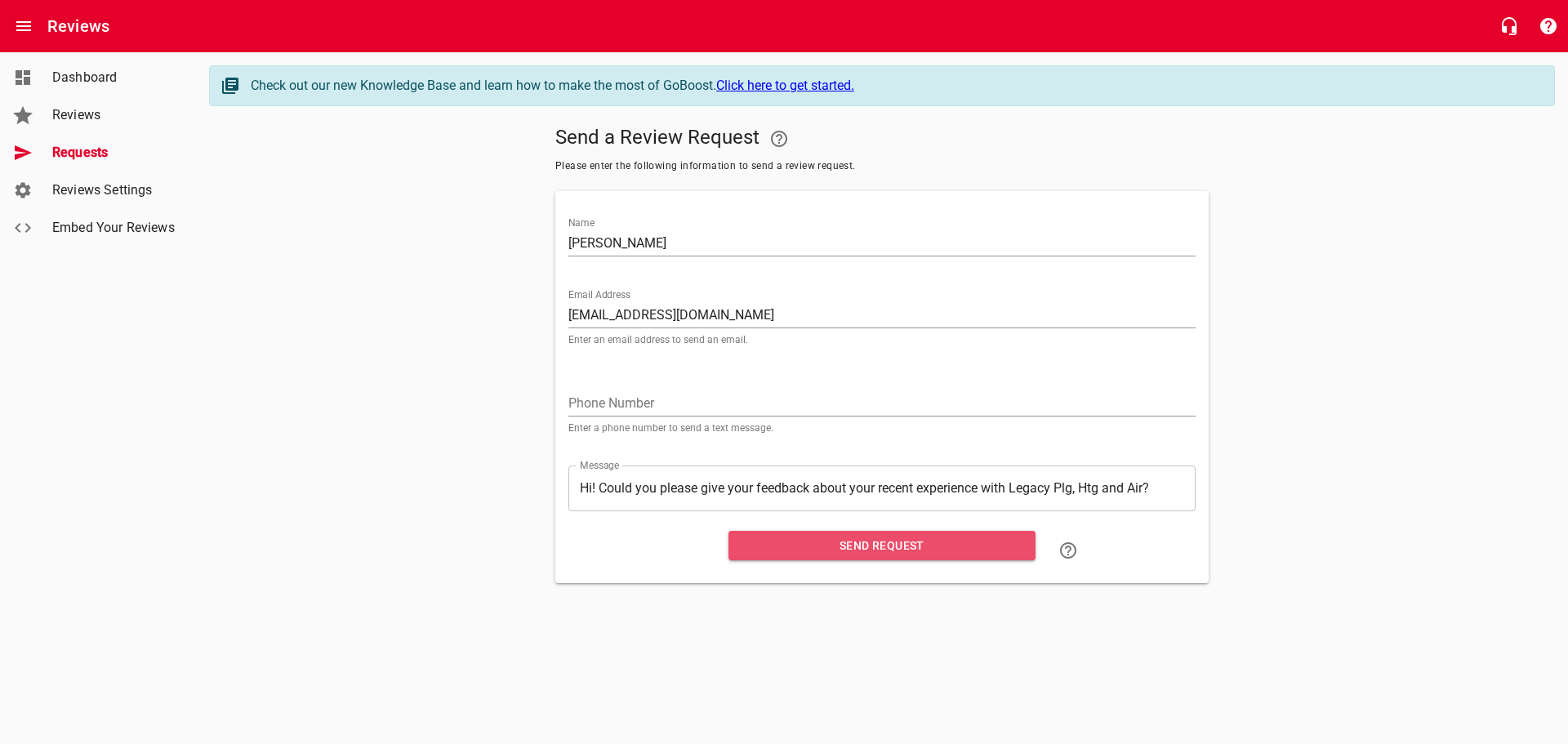
click at [872, 550] on span "Send Request" at bounding box center [882, 546] width 281 height 20
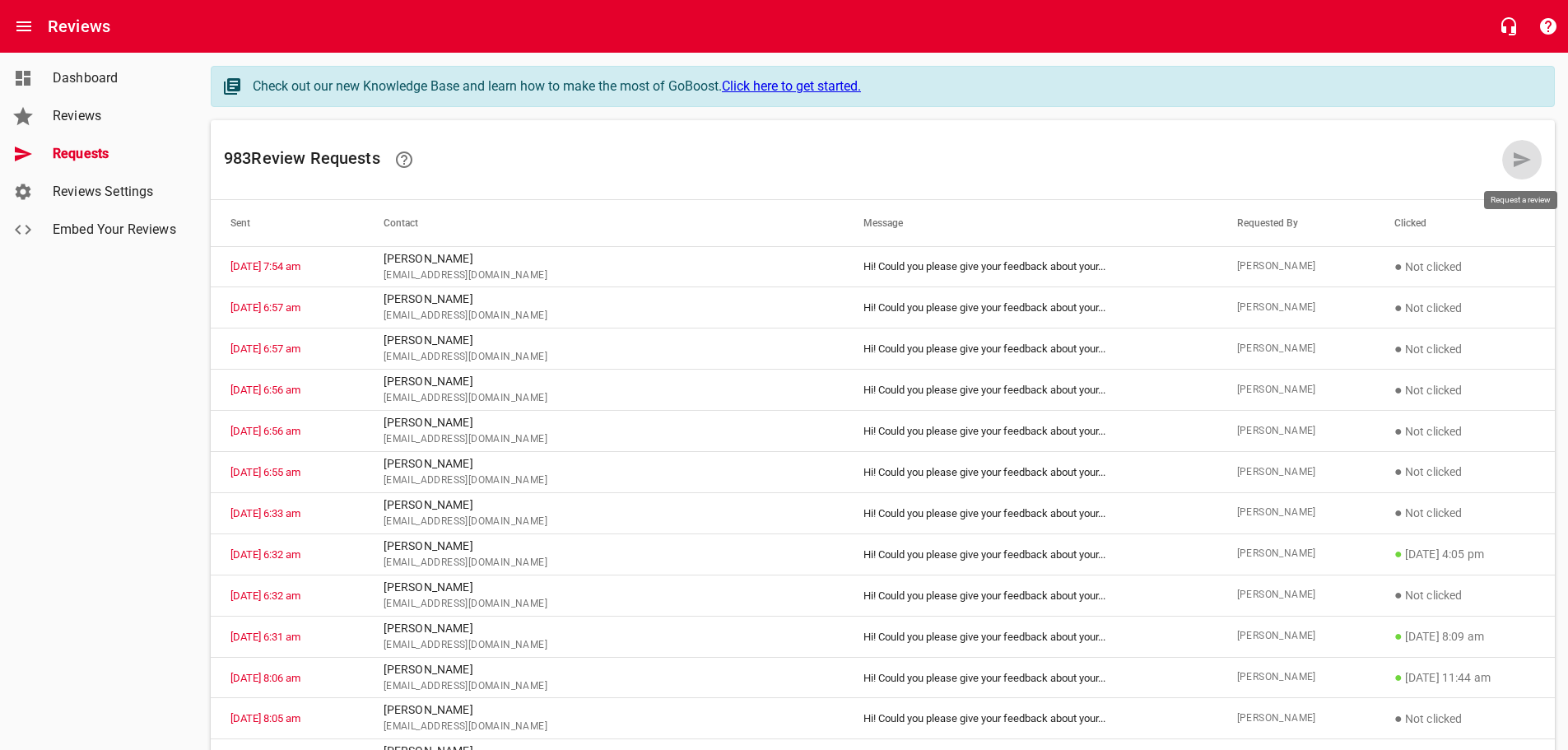
click at [1519, 160] on icon at bounding box center [1522, 160] width 19 height 19
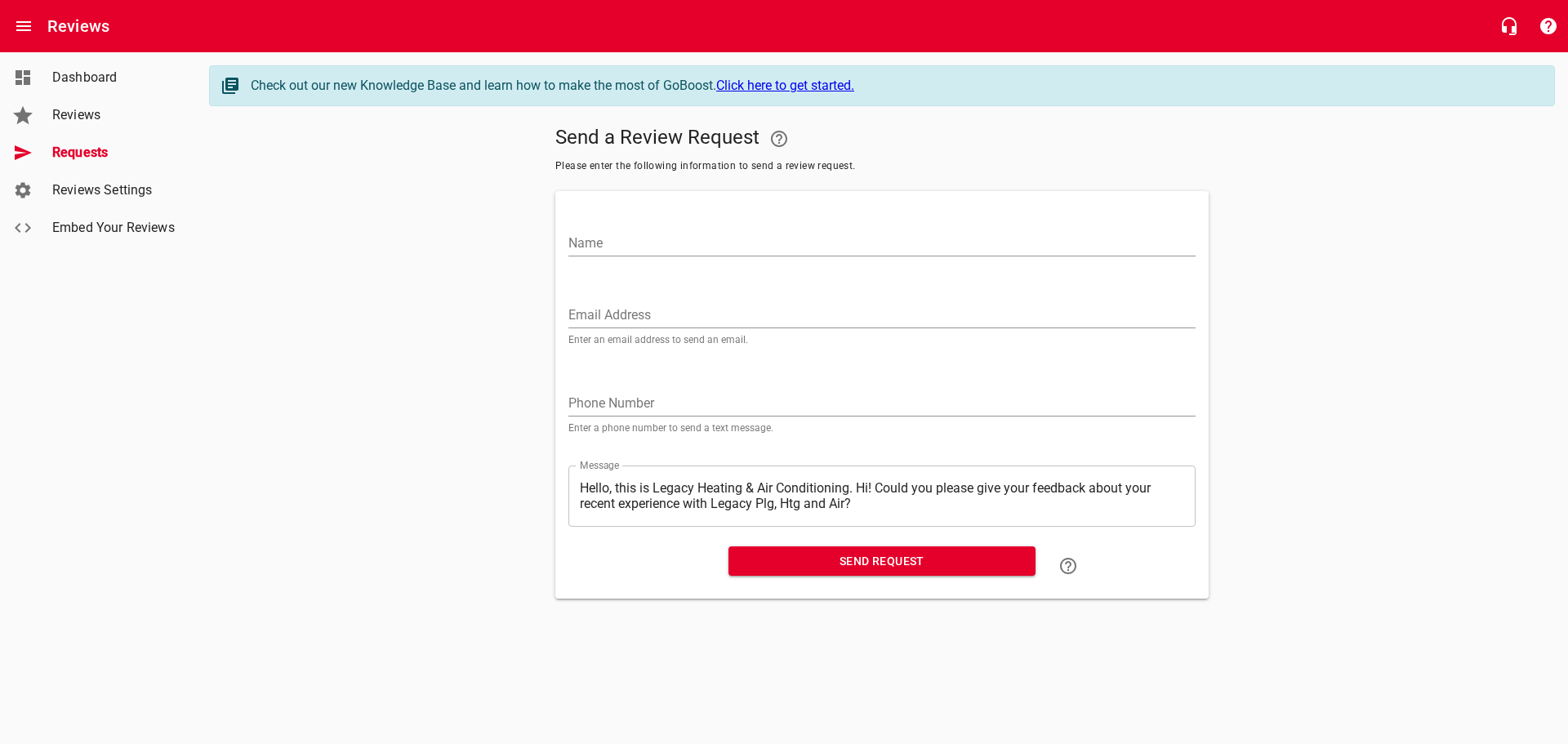
click at [581, 244] on input "Name" at bounding box center [882, 243] width 627 height 26
type input "[PERSON_NAME]"
paste input "[EMAIL_ADDRESS][DOMAIN_NAME]"
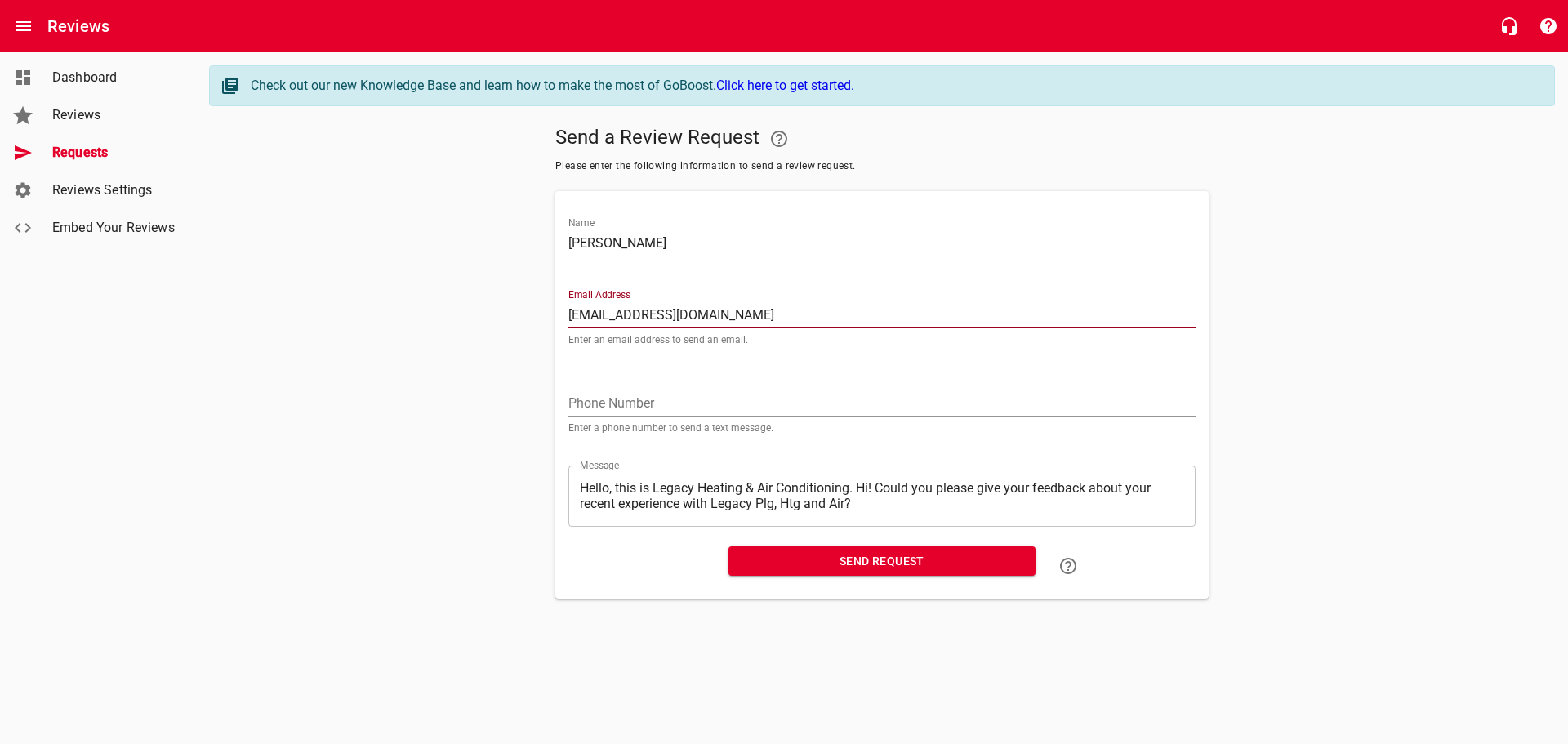
type input "[EMAIL_ADDRESS][DOMAIN_NAME]"
click at [858, 490] on textarea "Hello, this is Legacy Heating & Air Conditioning. Hi! Could you please give you…" at bounding box center [882, 496] width 604 height 31
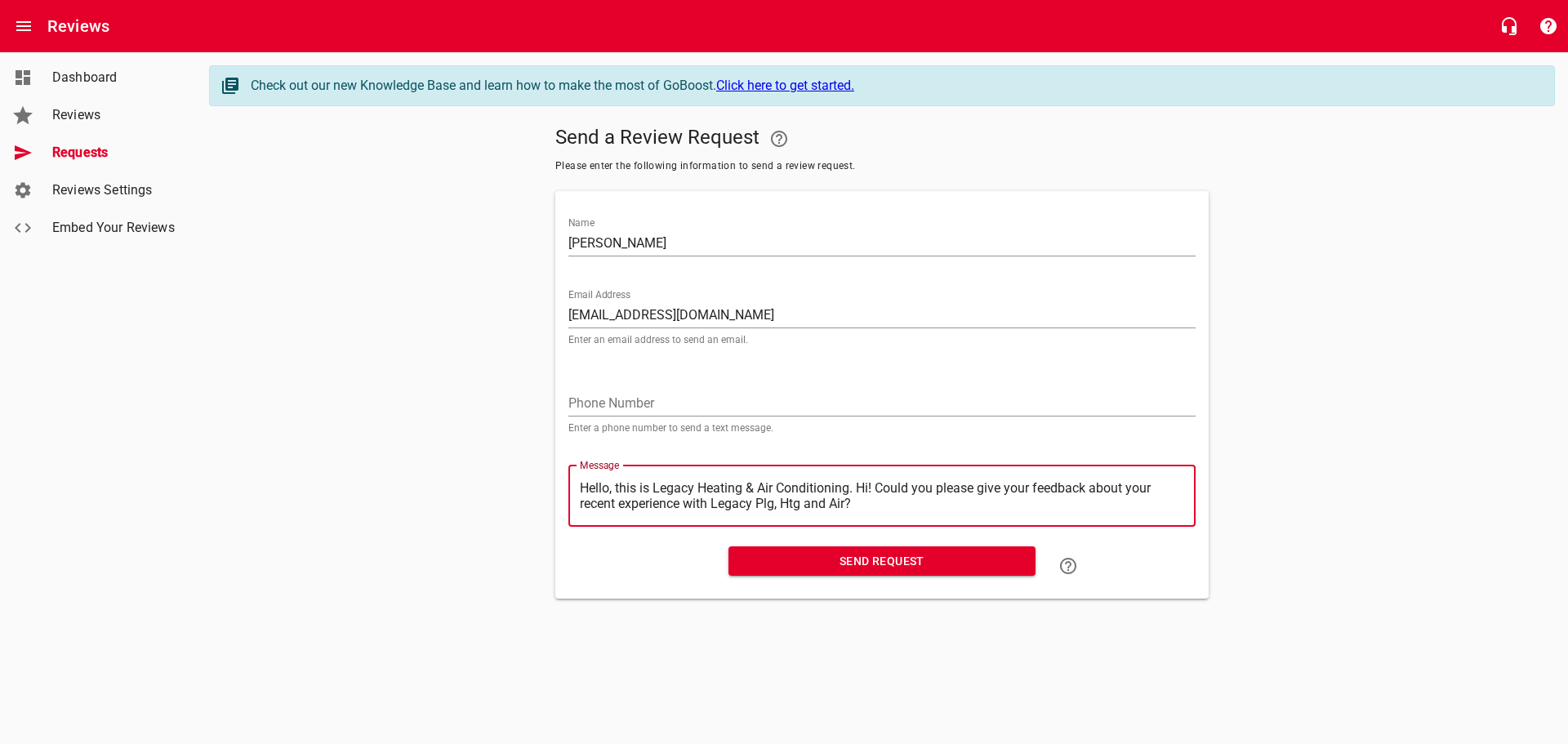
type textarea "Hello, this is Legacy Heating & Air Conditioning.Hi! Could you please give your…"
type textarea "Hello, this is Legacy Heating & Air ConditioningHi! Could you please give your …"
type textarea "Hello, this is Legacy Heating & Air ConditioninHi! Could you please give your f…"
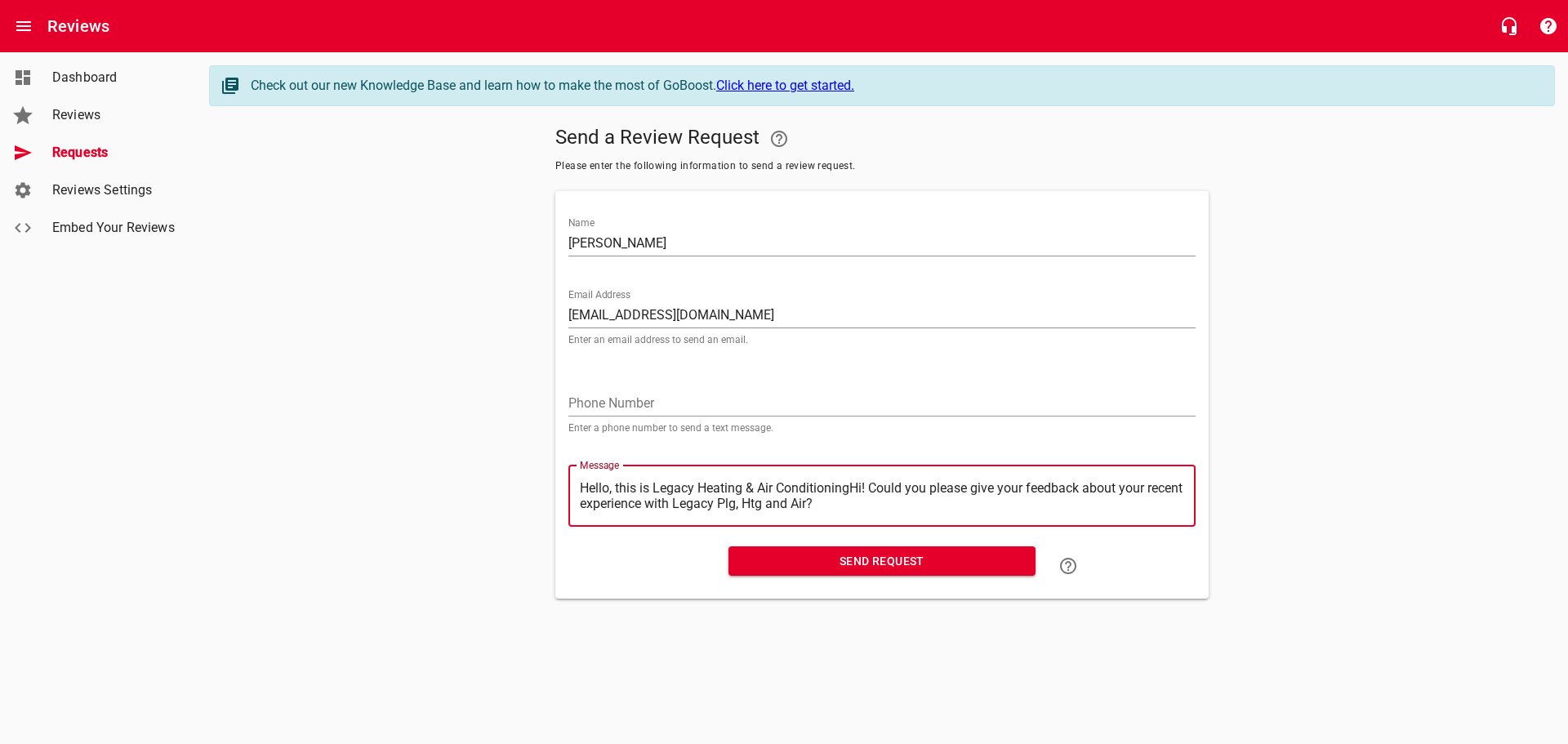
type textarea "Hello, this is Legacy Heating & Air ConditioninHi! Could you please give your f…"
type textarea "Hello, this is Legacy Heating & Air ConditioniHi! Could you please give your fe…"
type textarea "Hello, this is Legacy Heating & Air ConditionHi! Could you please give your fee…"
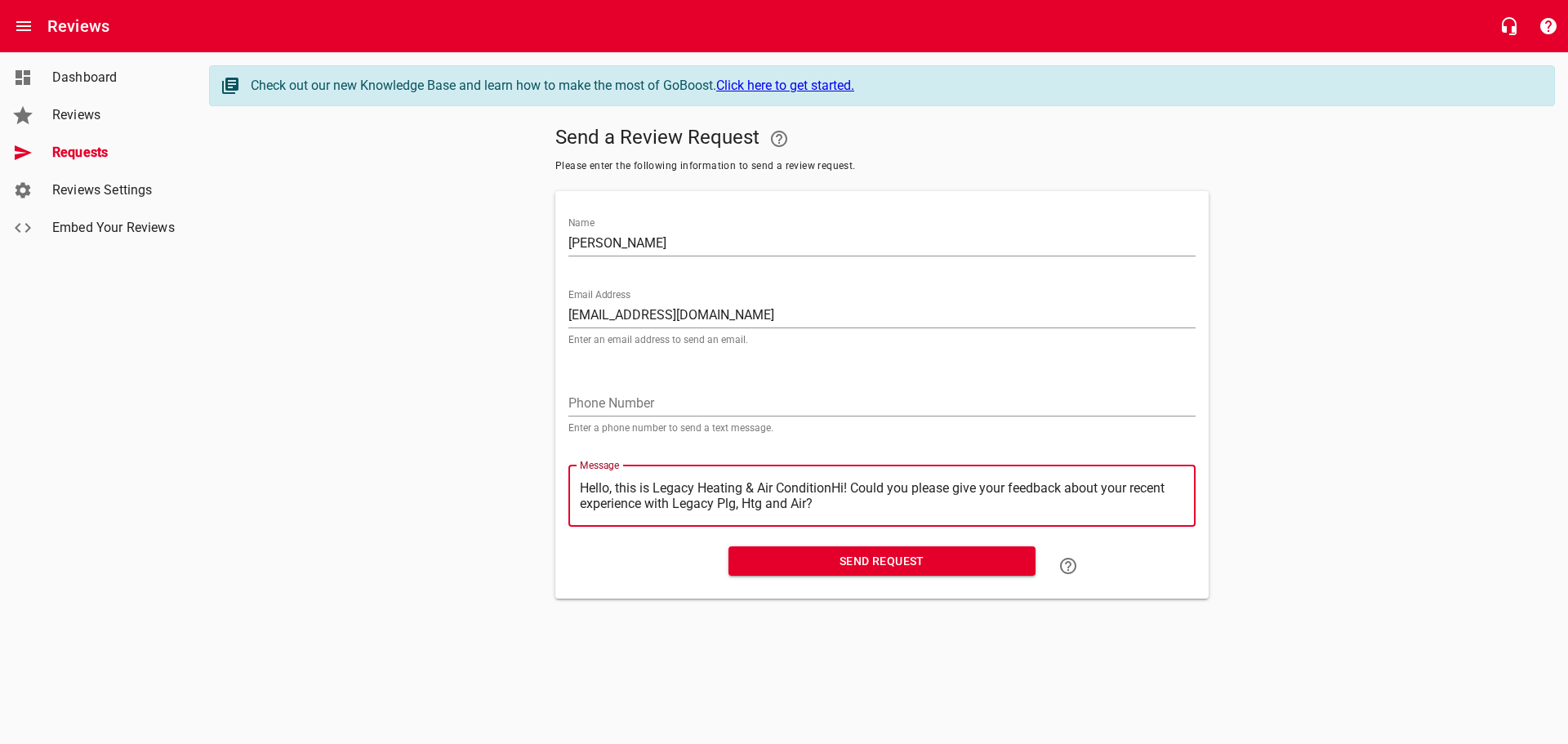
type textarea "Hello, this is Legacy Heating & Air ConditioHi! Could you please give your feed…"
type textarea "Hello, this is Legacy Heating & Air ConditiHi! Could you please give your feedb…"
type textarea "Hello, this is Legacy Heating & Air ConditHi! Could you please give your feedba…"
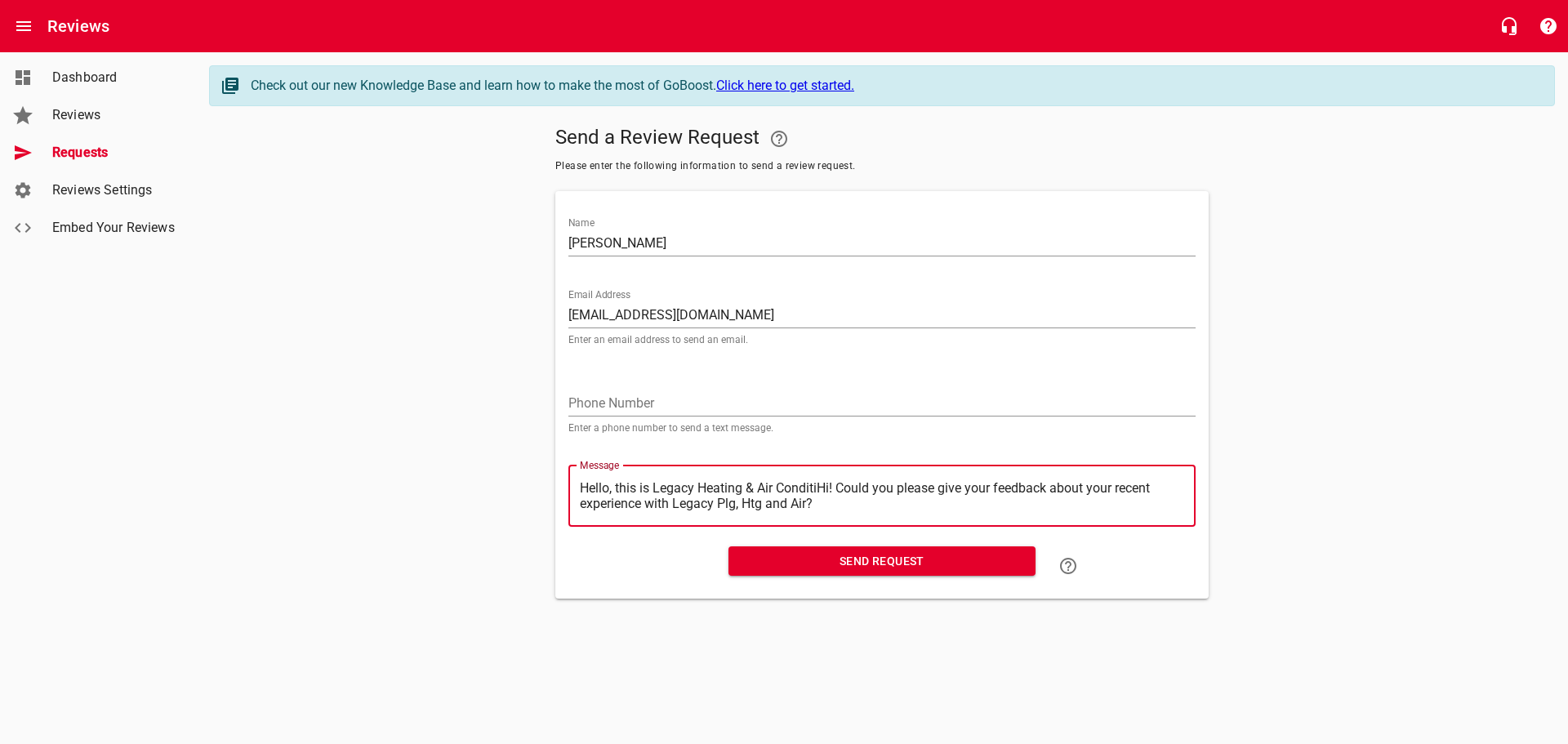
type textarea "Hello, this is Legacy Heating & Air ConditHi! Could you please give your feedba…"
type textarea "Hello, this is Legacy Heating & Air CondiHi! Could you please give your feedbac…"
type textarea "Hello, this is Legacy Heating & Air CondHi! Could you please give your feedback…"
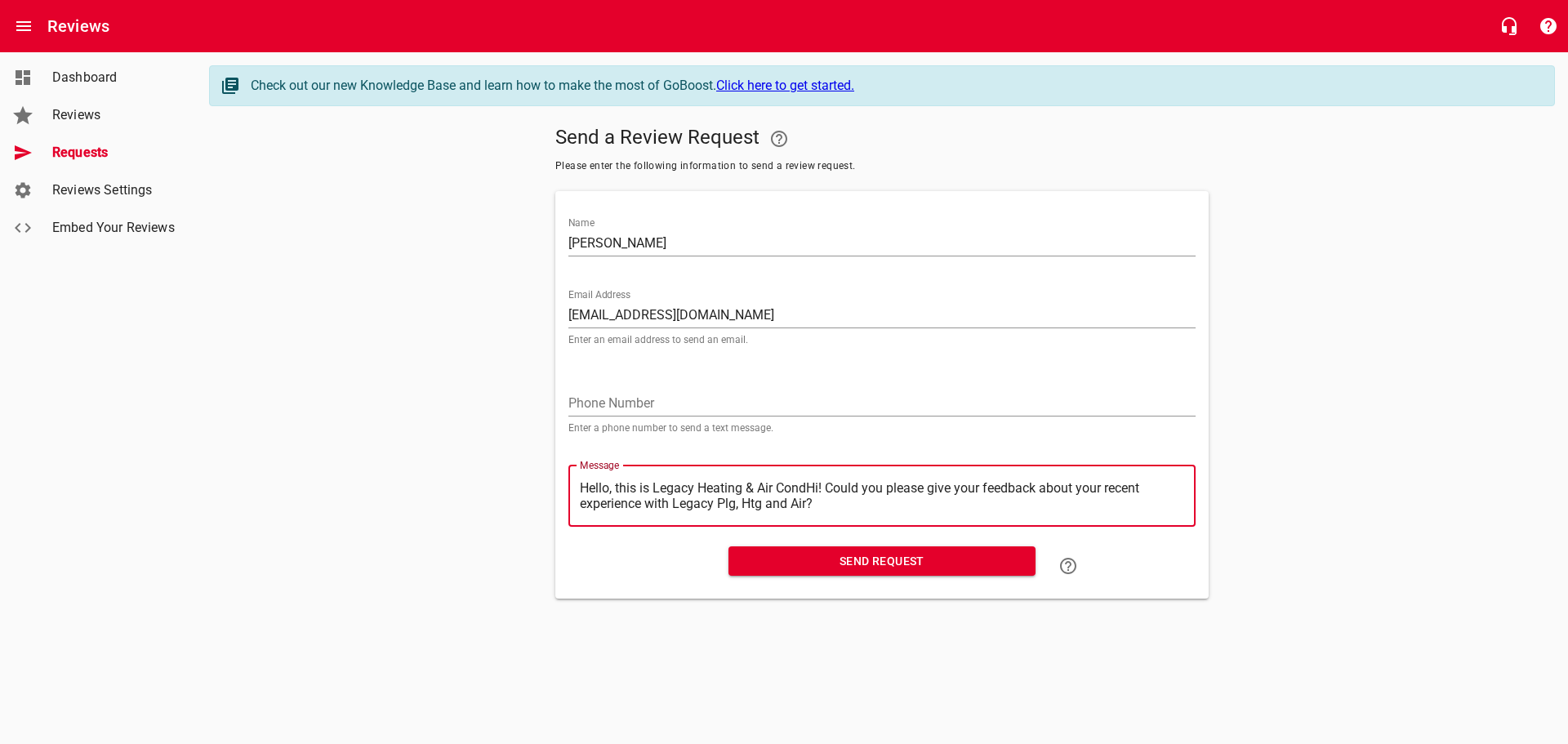
type textarea "Hello, this is Legacy Heating & Air ConHi! Could you please give your feedback …"
type textarea "Hello, this is Legacy Heating & Air CoHi! Could you please give your feedback a…"
type textarea "Hello, this is Legacy Heating & Air CHi! Could you please give your feedback ab…"
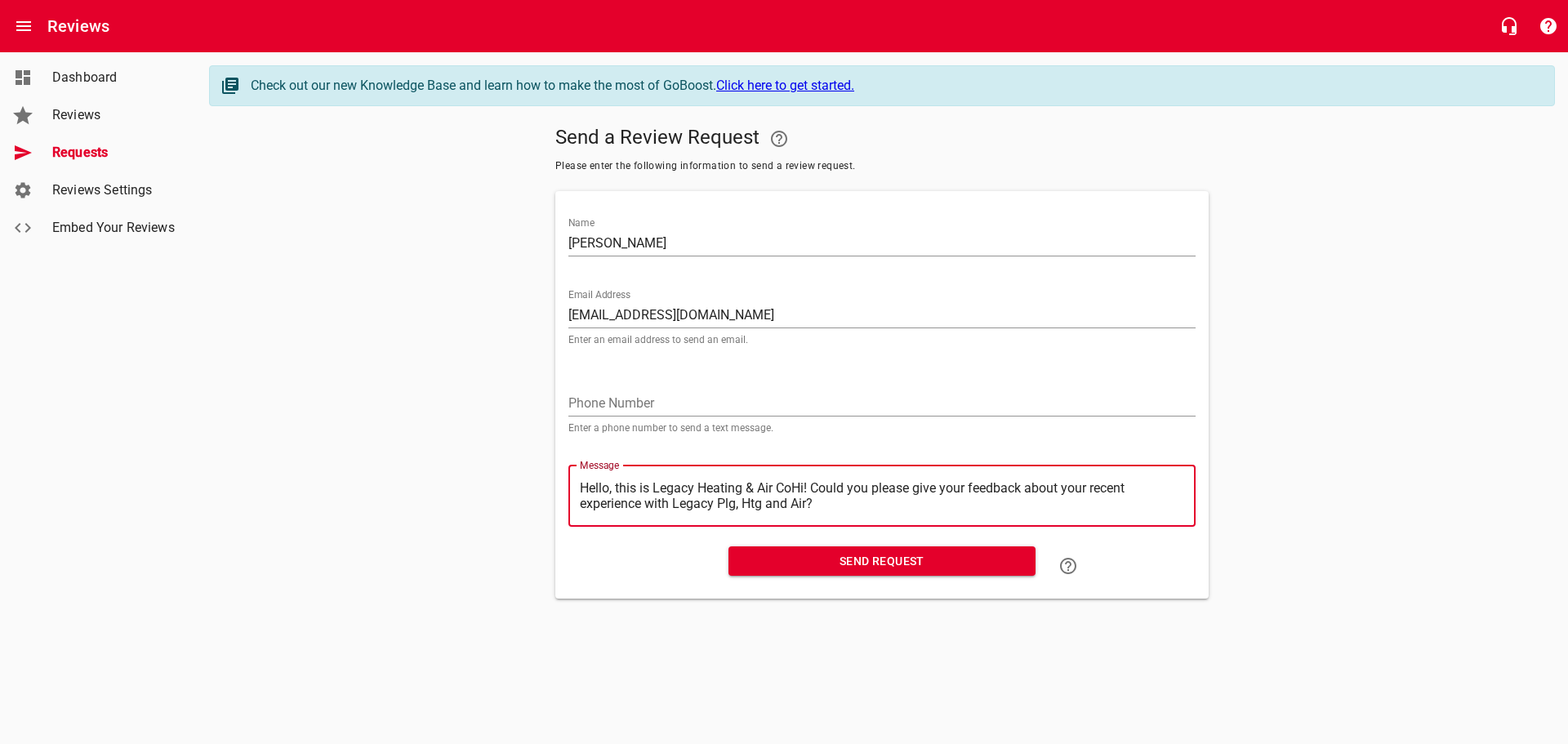
type textarea "Hello, this is Legacy Heating & Air CHi! Could you please give your feedback ab…"
type textarea "Hello, this is Legacy Heating & Air Hi! Could you please give your feedback abo…"
type textarea "Hello, this is Legacy Heating & AirHi! Could you please give your feedback abou…"
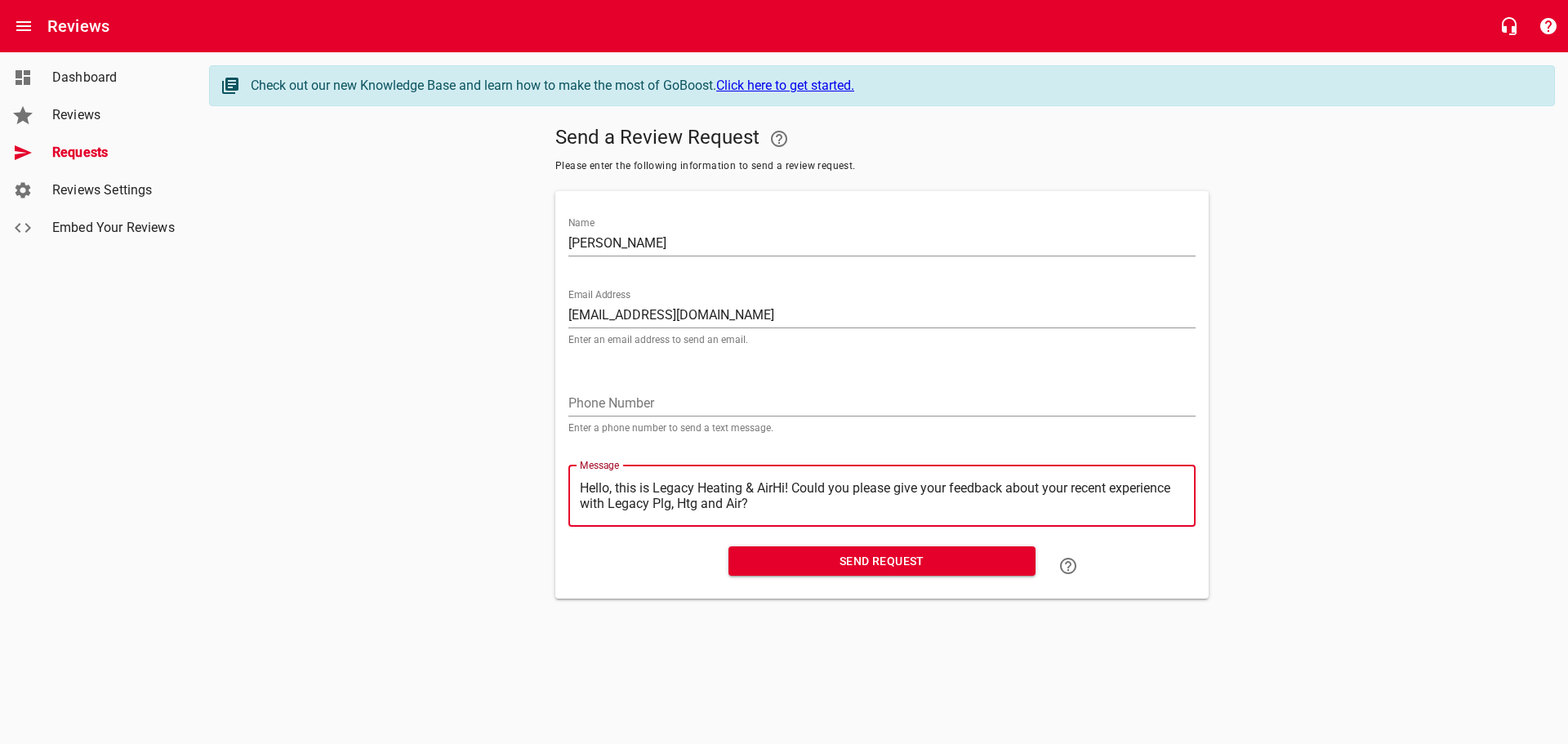
type textarea "Hello, this is Legacy Heating & AiHi! Could you please give your feedback about…"
type textarea "Hello, this is Legacy Heating & AHi! Could you please give your feedback about …"
type textarea "Hello, this is Legacy Heating & Hi! Could you please give your feedback about y…"
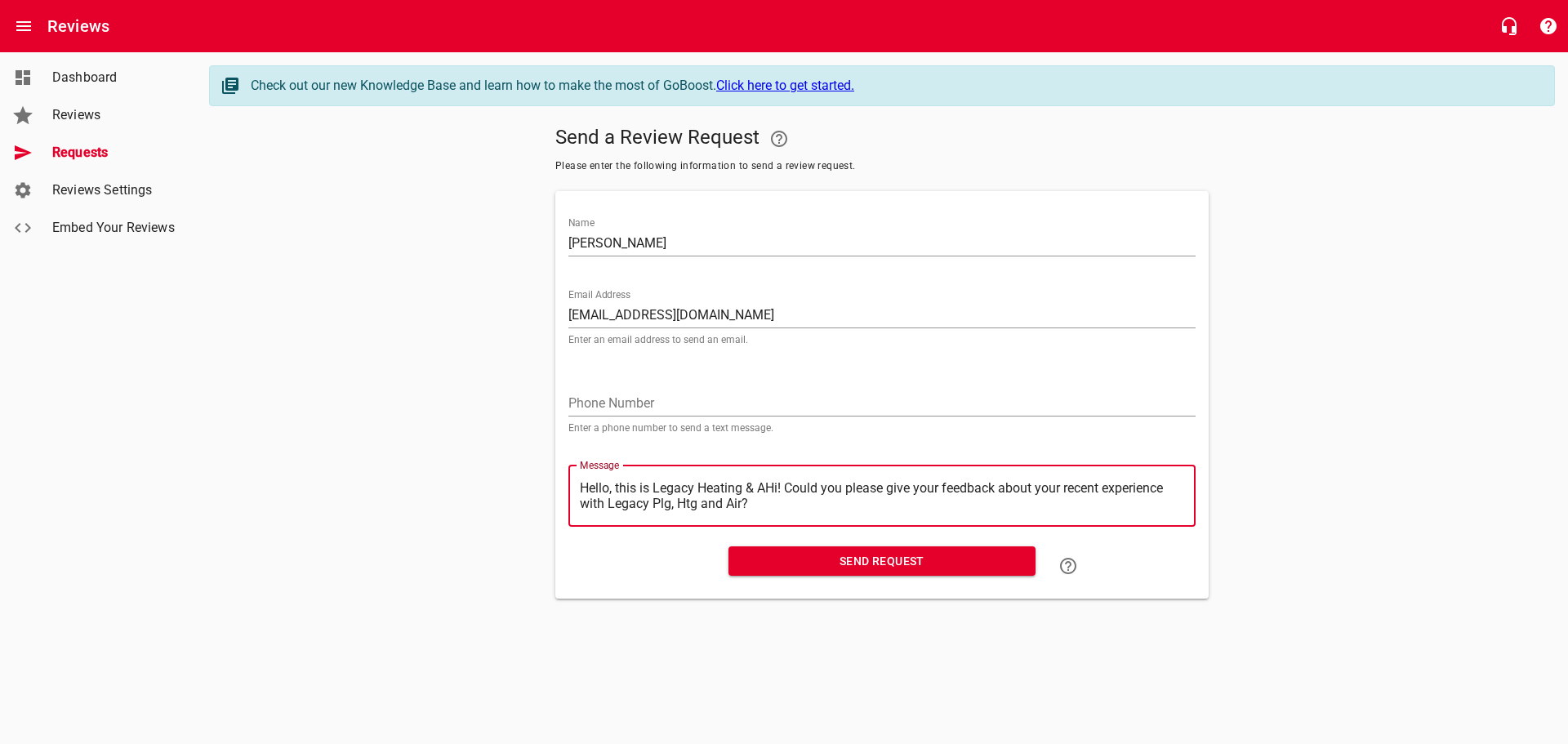
type textarea "Hello, this is Legacy Heating & Hi! Could you please give your feedback about y…"
type textarea "Hello, this is Legacy Heating &Hi! Could you please give your feedback about yo…"
type textarea "Hello, this is Legacy Heating Hi! Could you please give your feedback about you…"
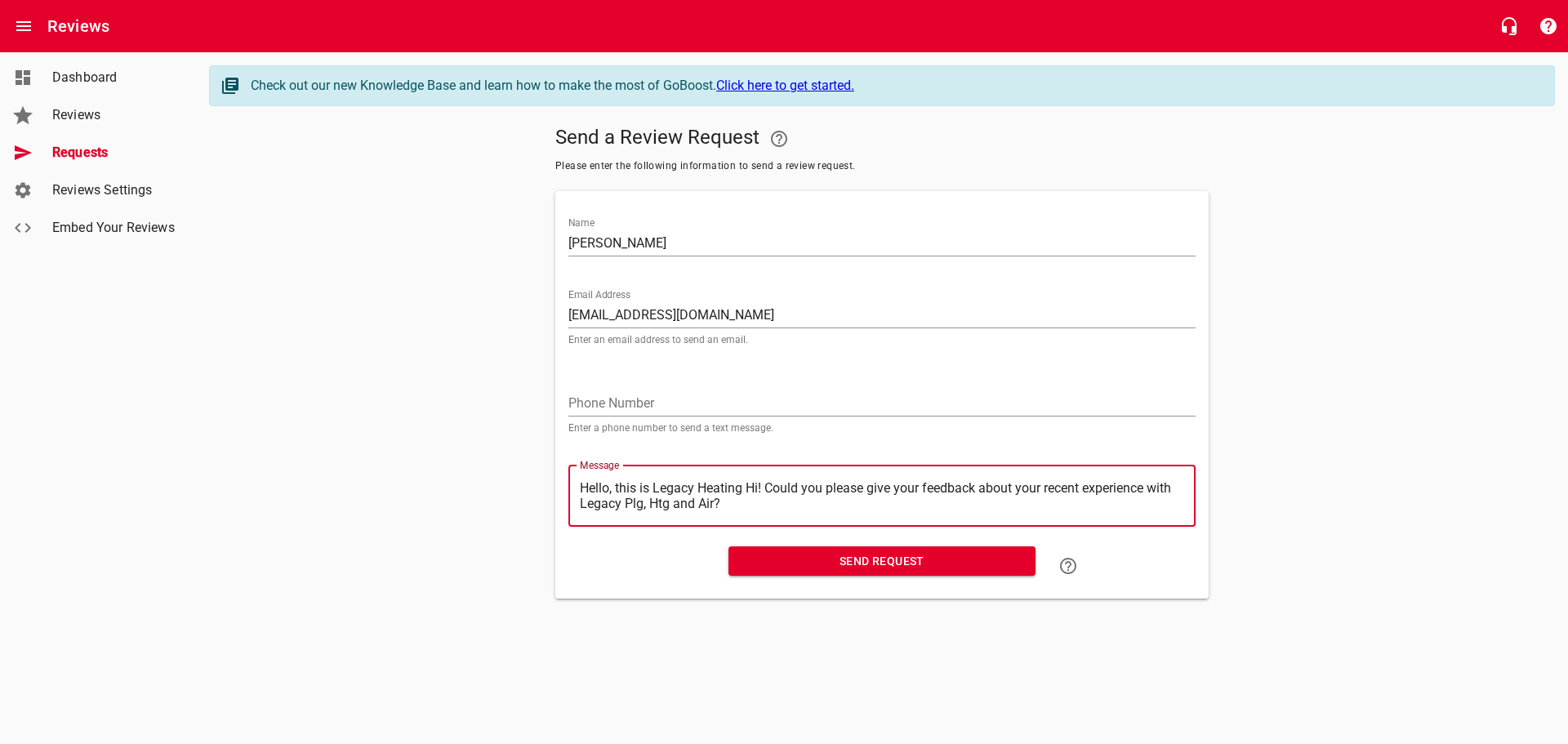
type textarea "Hello, this is Legacy HeatingHi! Could you please give your feedback about your…"
type textarea "Hello, this is Legacy HeatinHi! Could you please give your feedback about your …"
type textarea "Hello, this is Legacy HeatiHi! Could you please give your feedback about your r…"
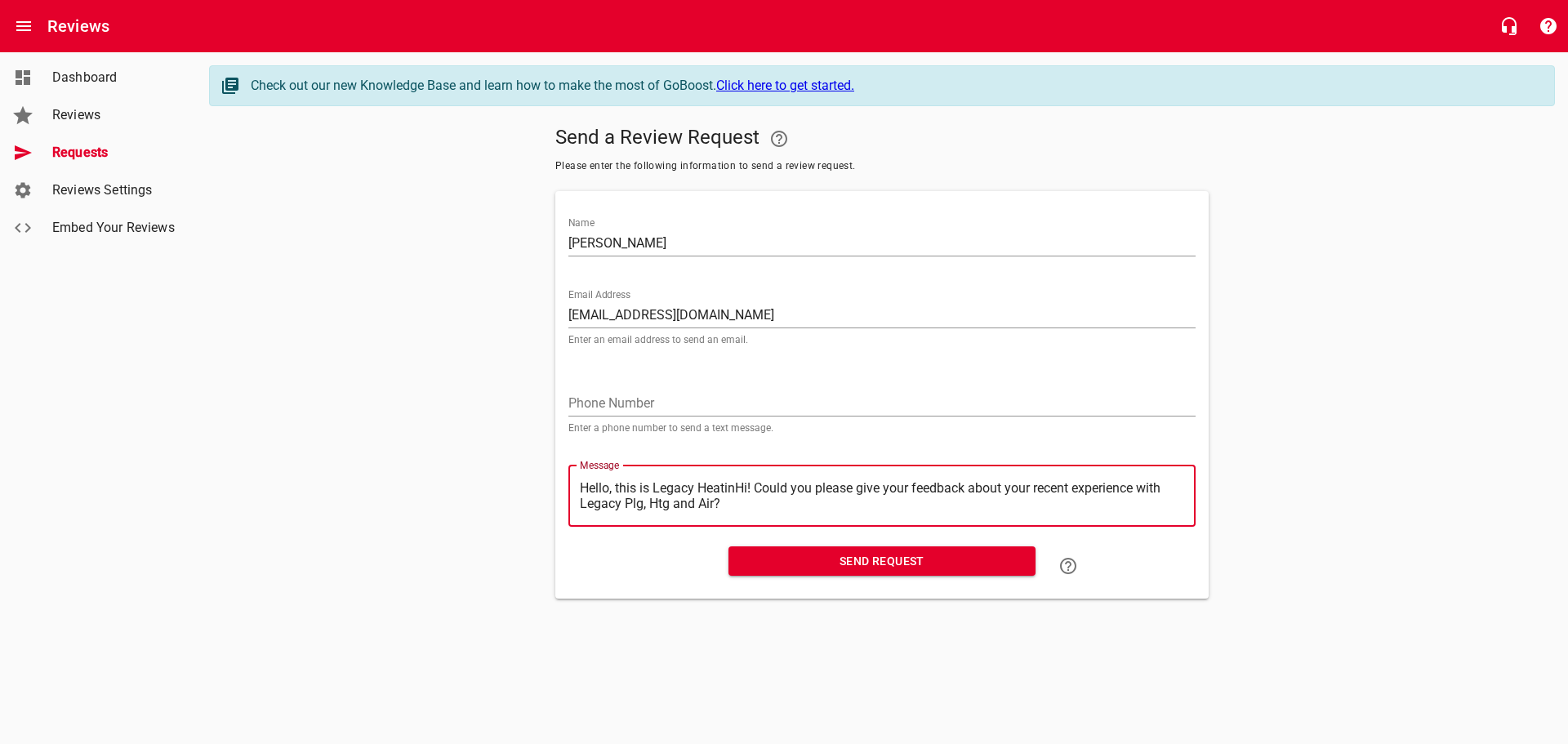
type textarea "Hello, this is Legacy HeatiHi! Could you please give your feedback about your r…"
type textarea "Hello, this is Legacy HeatHi! Could you please give your feedback about your re…"
type textarea "Hello, this is Legacy HeaHi! Could you please give your feedback about your rec…"
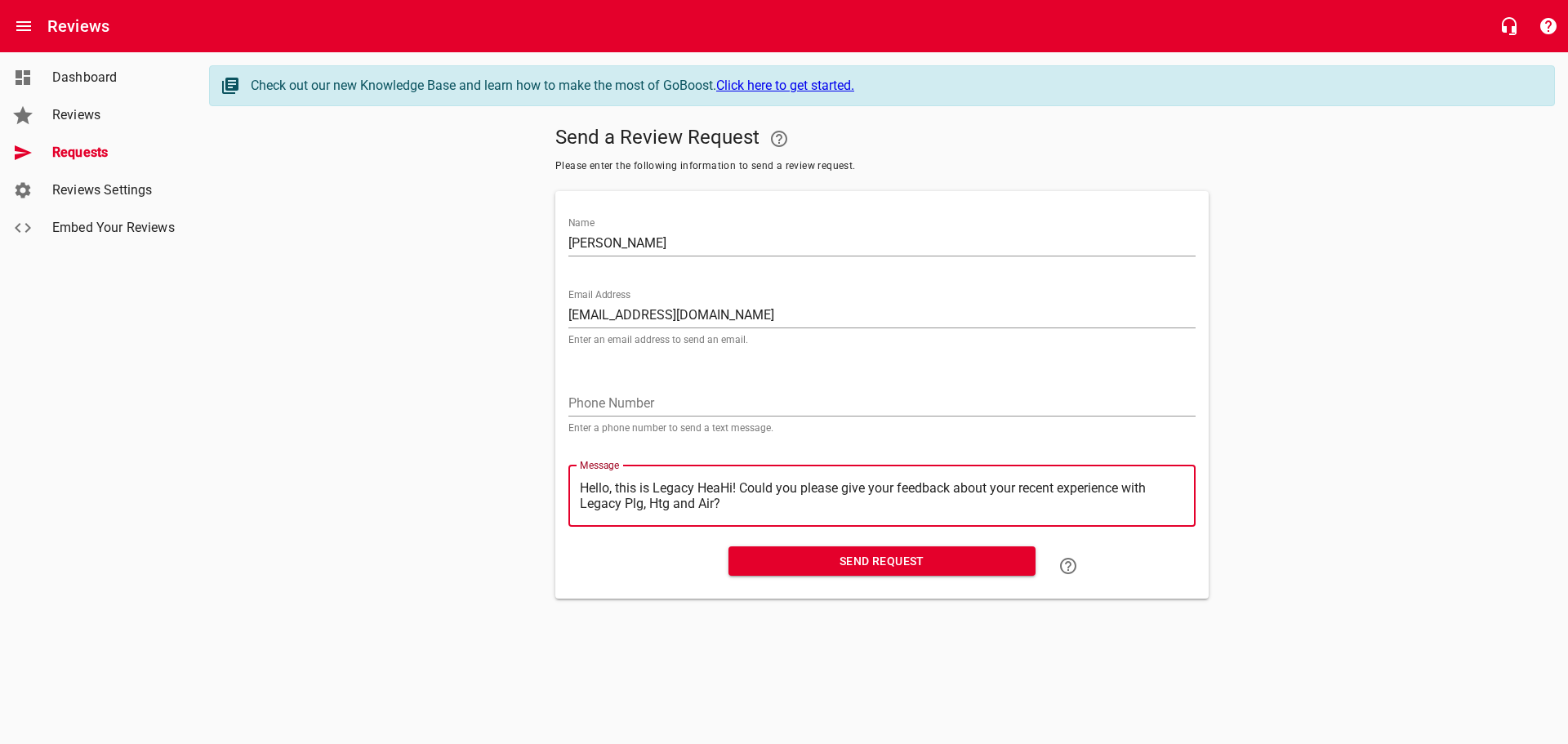
type textarea "Hello, this is Legacy HeHi! Could you please give your feedback about your rece…"
type textarea "Hello, this is Legacy HHi! Could you please give your feedback about your recen…"
type textarea "Hello, this is Legacy Hi! Could you please give your feedback about your recent…"
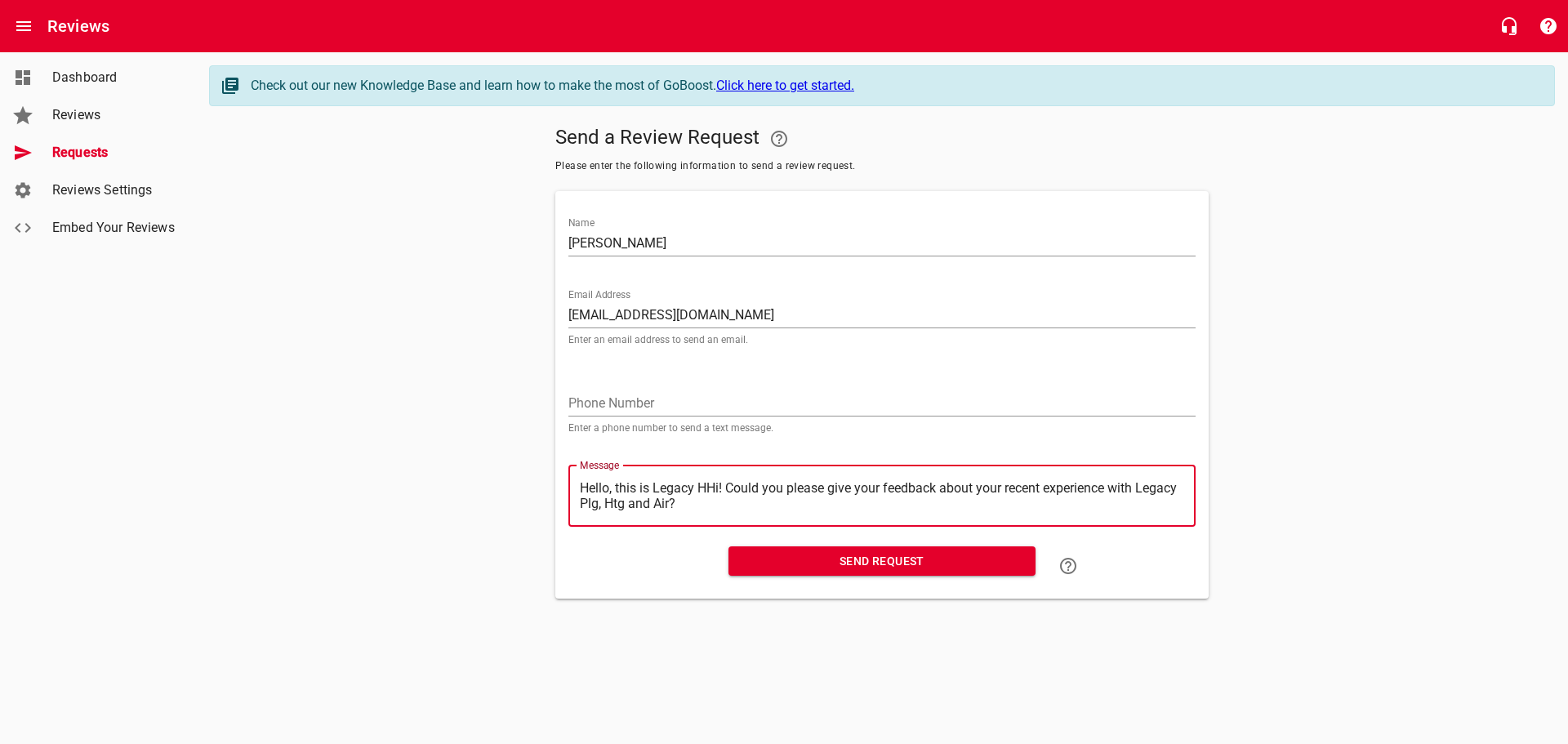
type textarea "Hello, this is Legacy Hi! Could you please give your feedback about your recent…"
type textarea "Hello, this is LegacyHi! Could you please give your feedback about your recent …"
type textarea "Hello, this is LegacHi! Could you please give your feedback about your recent e…"
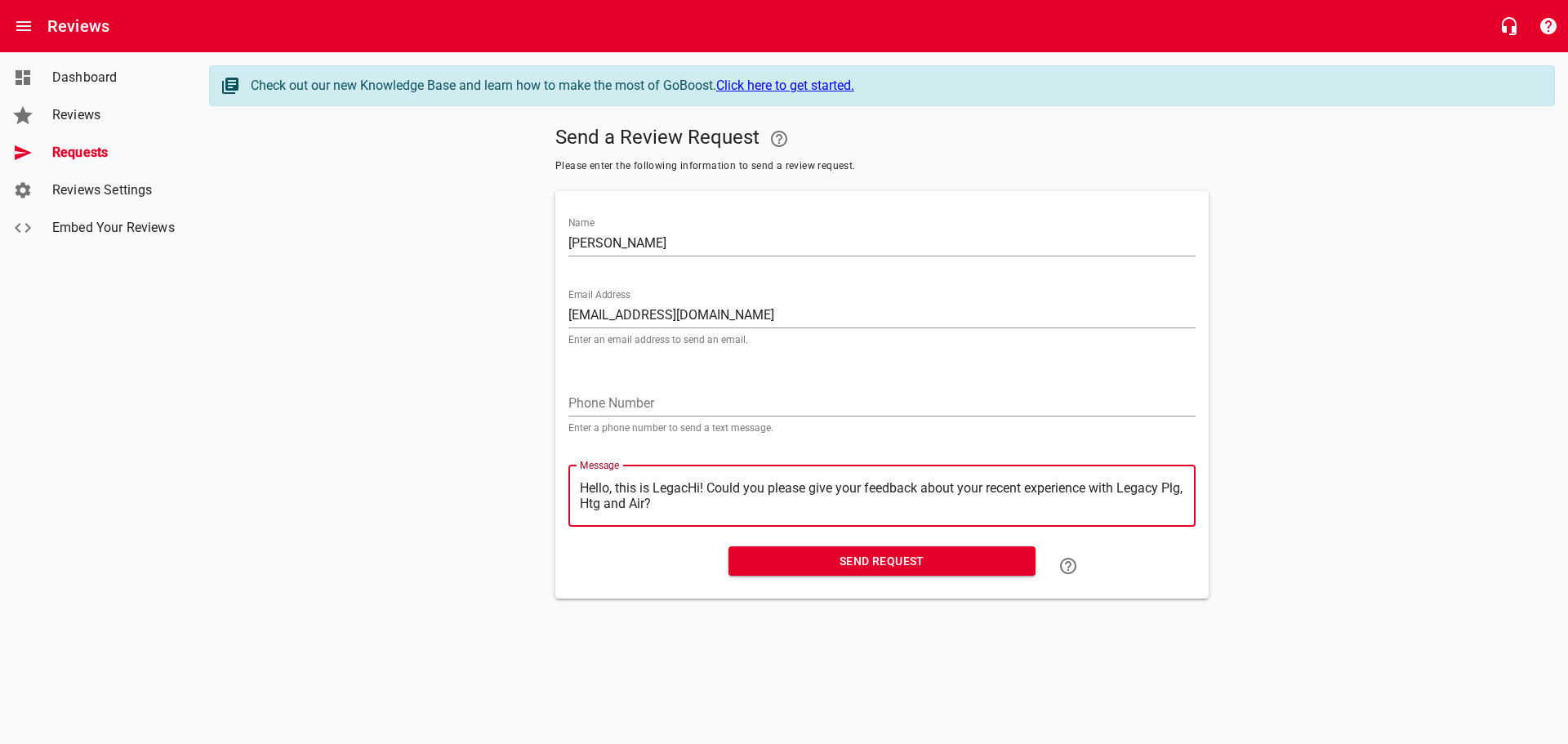
type textarea "Hello, this is LegaHi! Could you please give your feedback about your recent ex…"
type textarea "Hello, this is LegHi! Could you please give your feedback about your recent exp…"
type textarea "Hello, this is LeHi! Could you please give your feedback about your recent expe…"
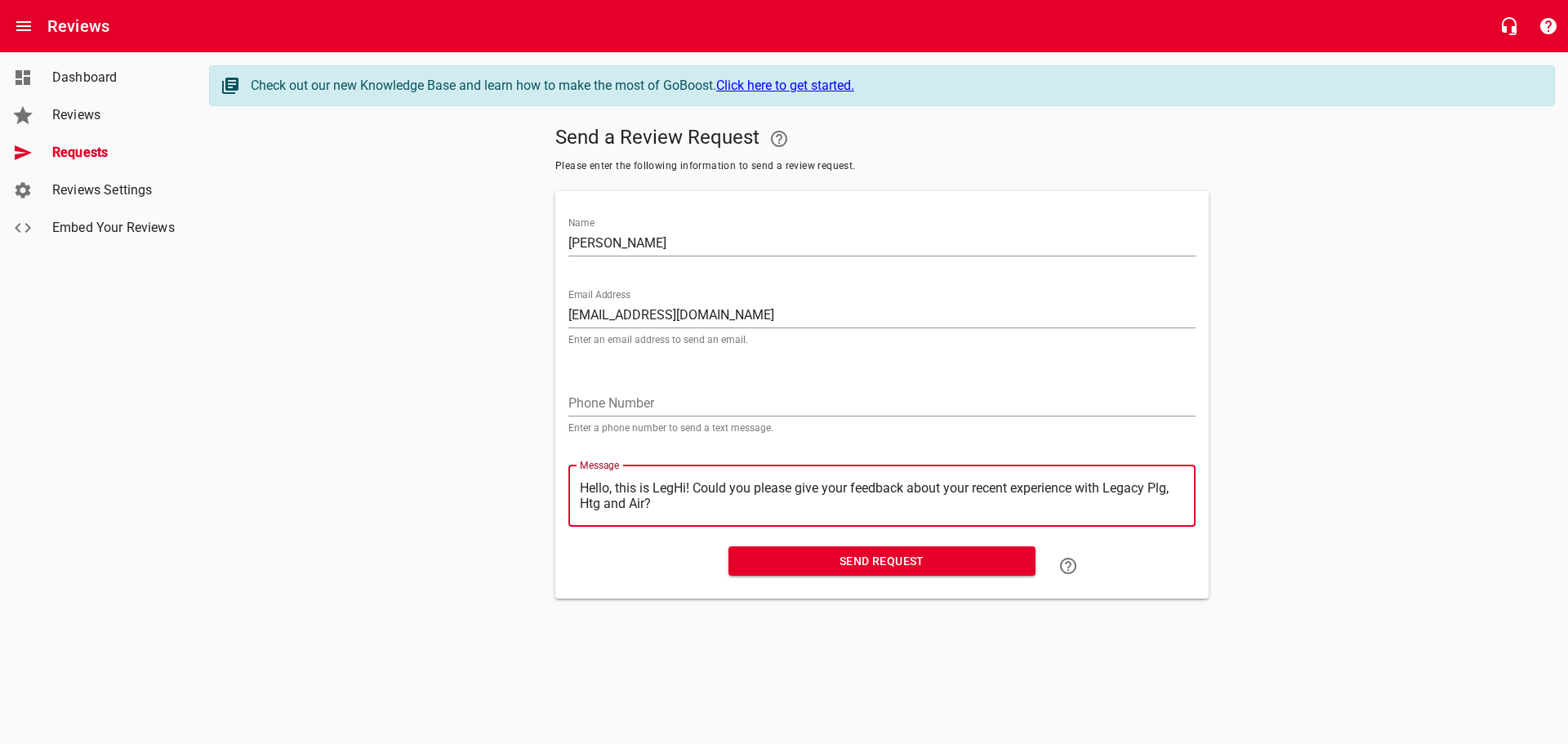
type textarea "Hello, this is LeHi! Could you please give your feedback about your recent expe…"
type textarea "Hello, this is LHi! Could you please give your feedback about your recent exper…"
type textarea "Hello, this is Hi! Could you please give your feedback about your recent experi…"
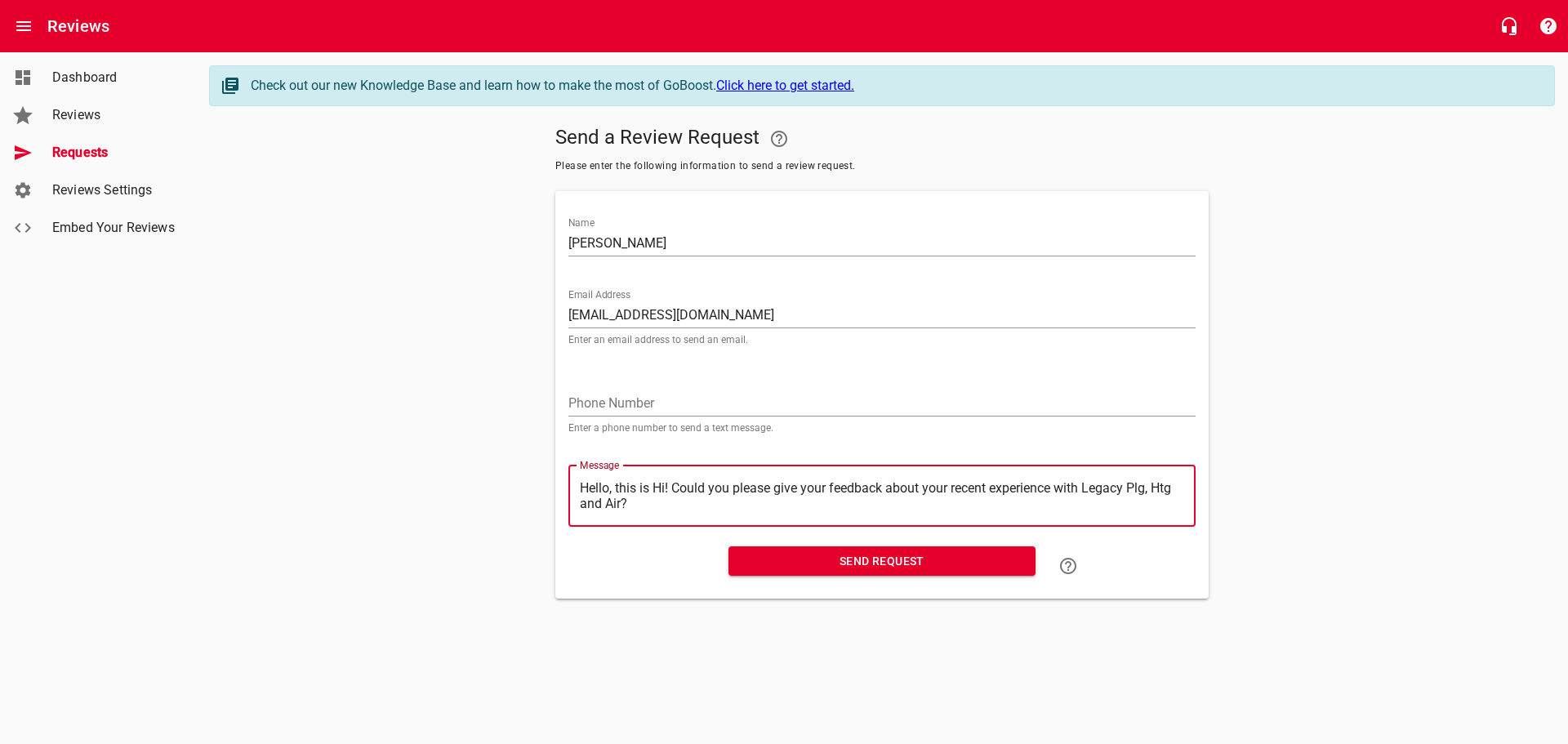
type textarea "Hello, this isHi! Could you please give your feedback about your recent experie…"
type textarea "Hello, this iHi! Could you please give your feedback about your recent experien…"
type textarea "Hello, this Hi! Could you please give your feedback about your recent experienc…"
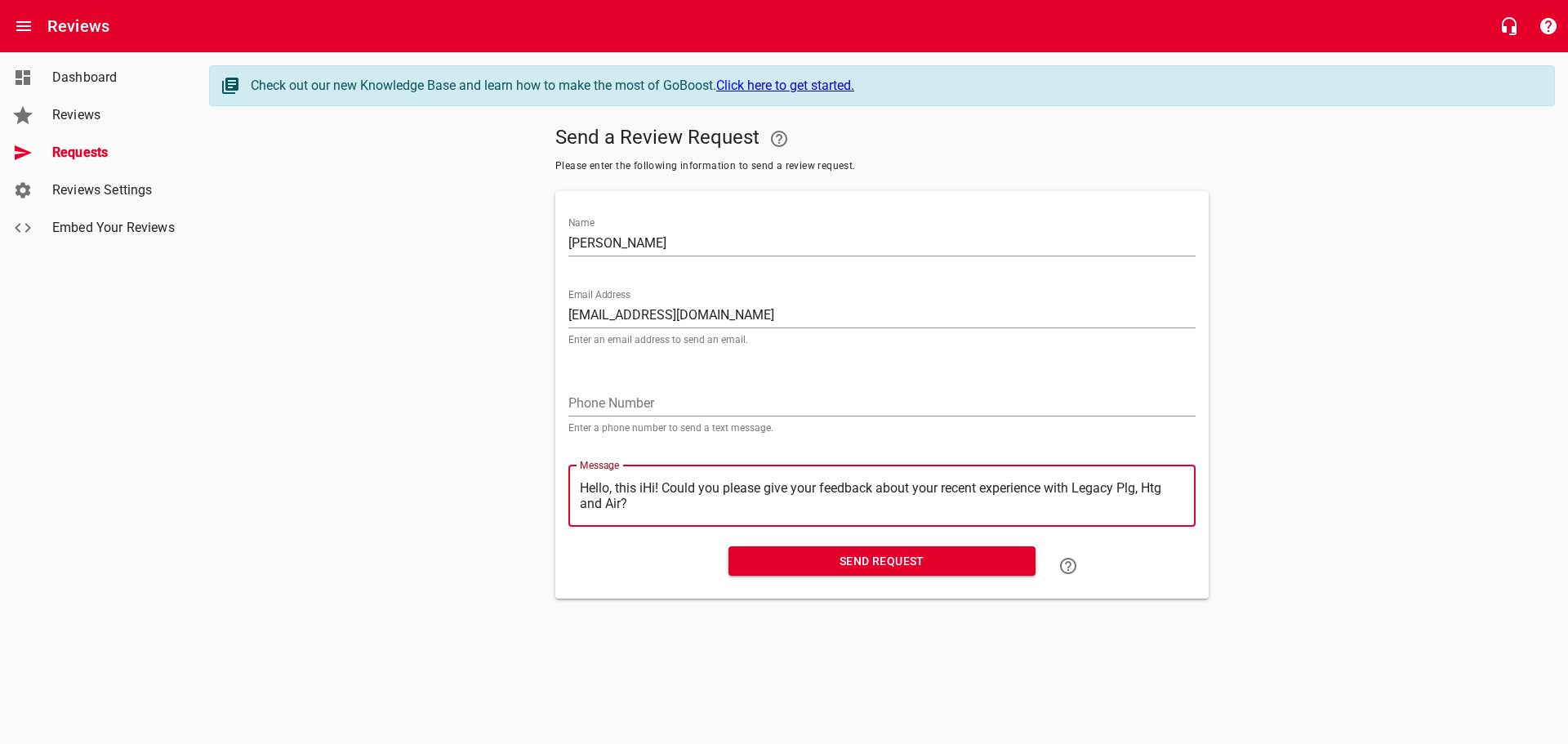
type textarea "Hello, this Hi! Could you please give your feedback about your recent experienc…"
type textarea "Hello, thisHi! Could you please give your feedback about your recent experience…"
type textarea "Hello, thiHi! Could you please give your feedback about your recent experience …"
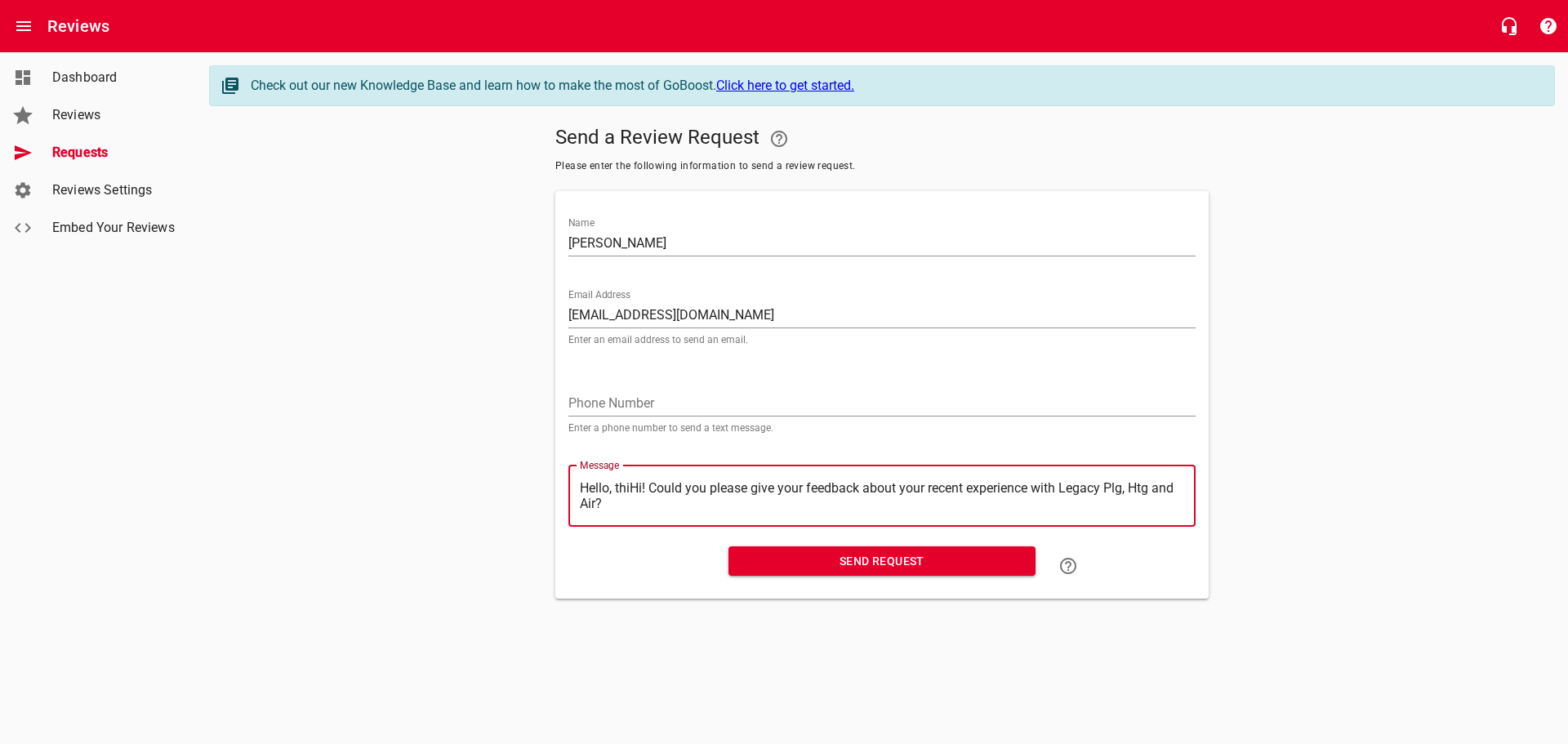
type textarea "Hello, thHi! Could you please give your feedback about your recent experience w…"
type textarea "Hello, tHi! Could you please give your feedback about your recent experience wi…"
type textarea "Hello, Hi! Could you please give your feedback about your recent experience wit…"
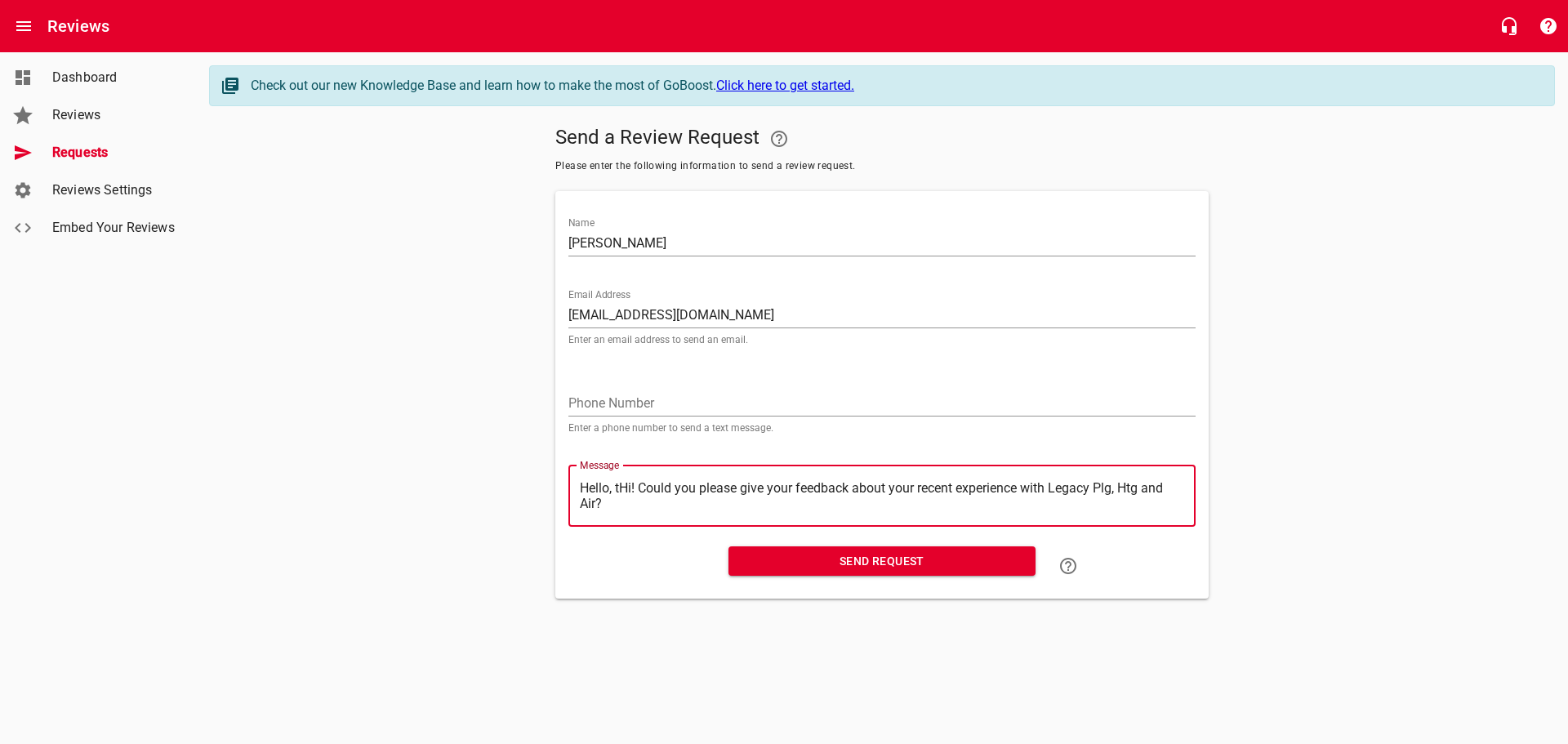
type textarea "Hello, Hi! Could you please give your feedback about your recent experience wit…"
type textarea "Hello,Hi! Could you please give your feedback about your recent experience with…"
type textarea "HelloHi! Could you please give your feedback about your recent experience with …"
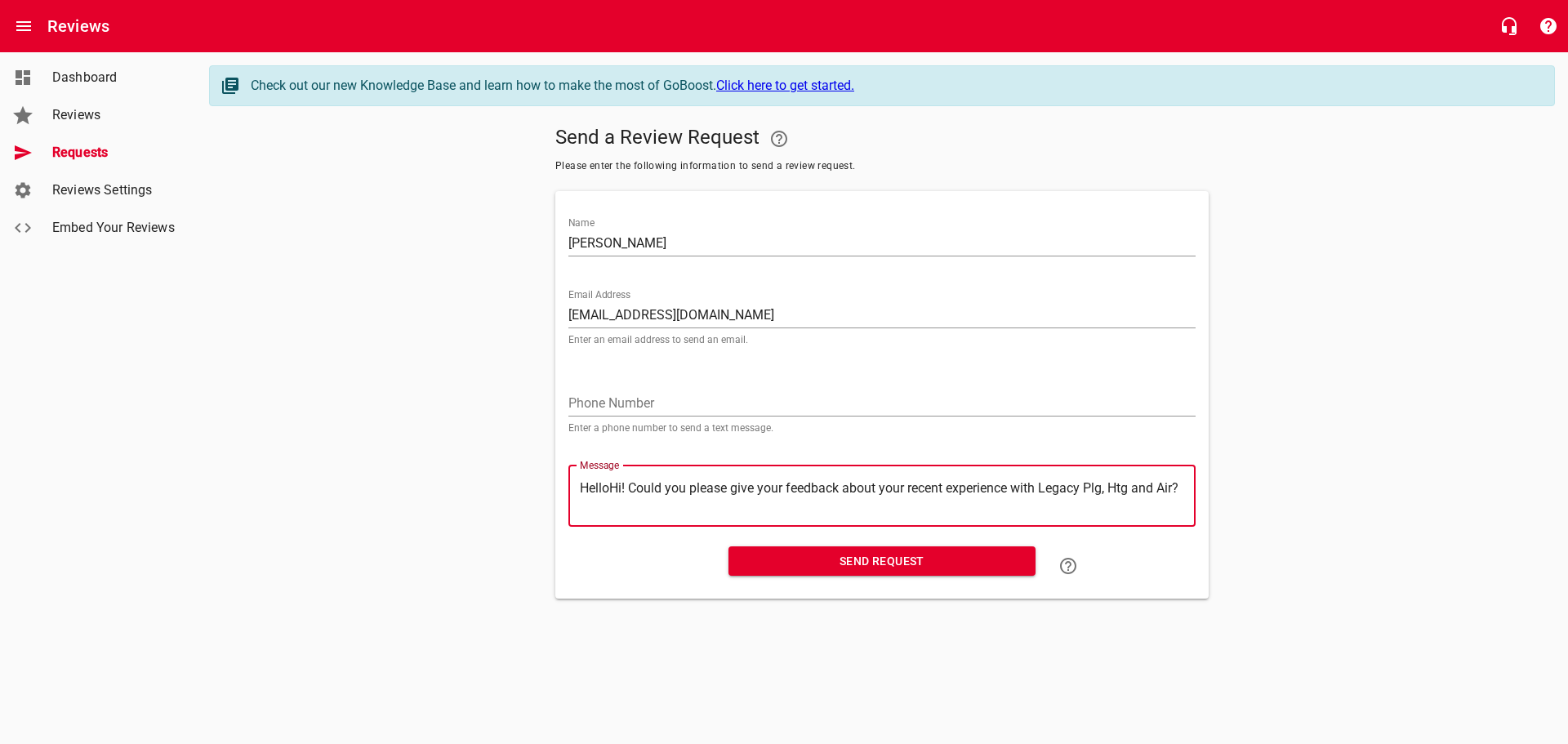
type textarea "HellHi! Could you please give your feedback about your recent experience with L…"
type textarea "HelHi! Could you please give your feedback about your recent experience with Le…"
type textarea "HeHi! Could you please give your feedback about your recent experience with Leg…"
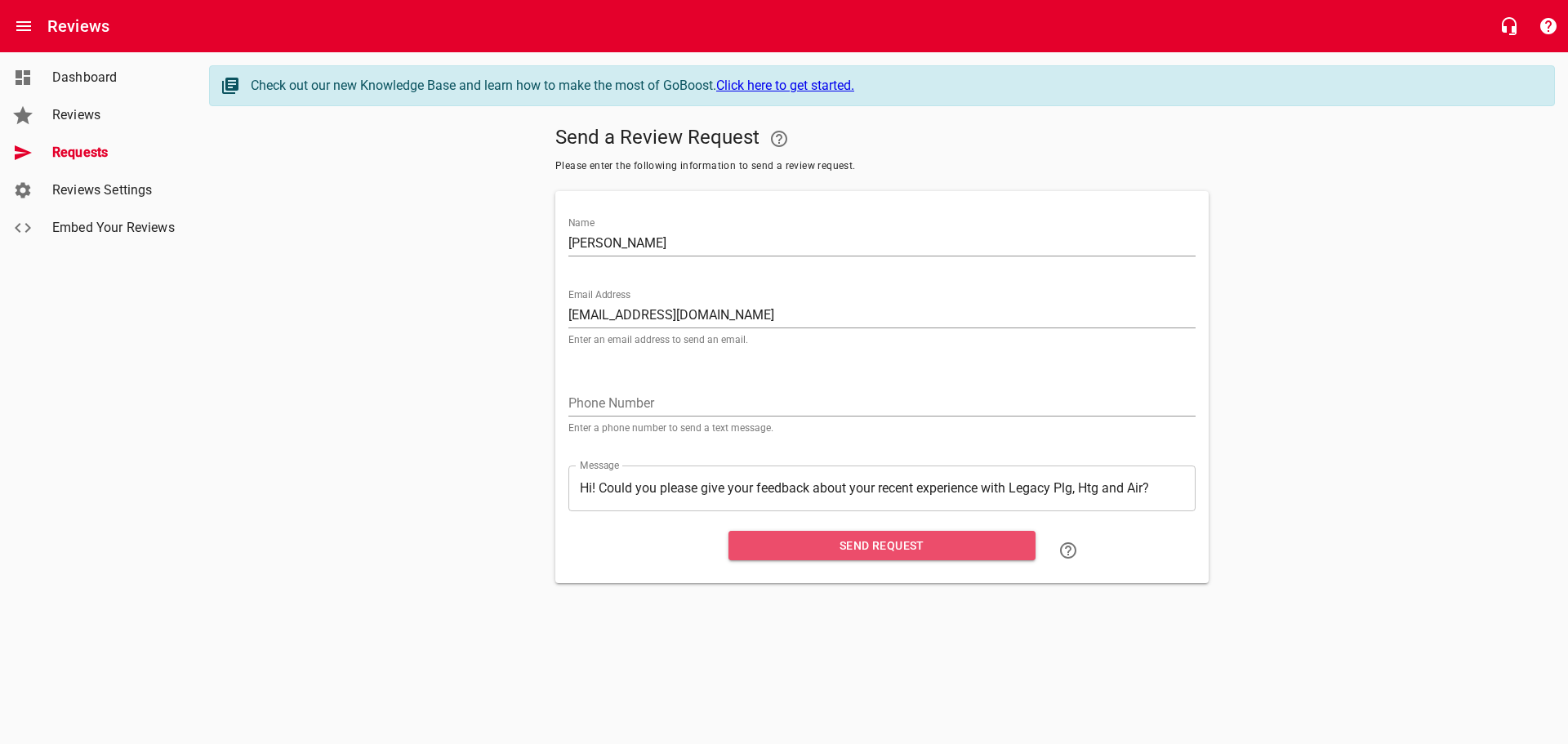
click at [885, 549] on span "Send Request" at bounding box center [882, 546] width 281 height 20
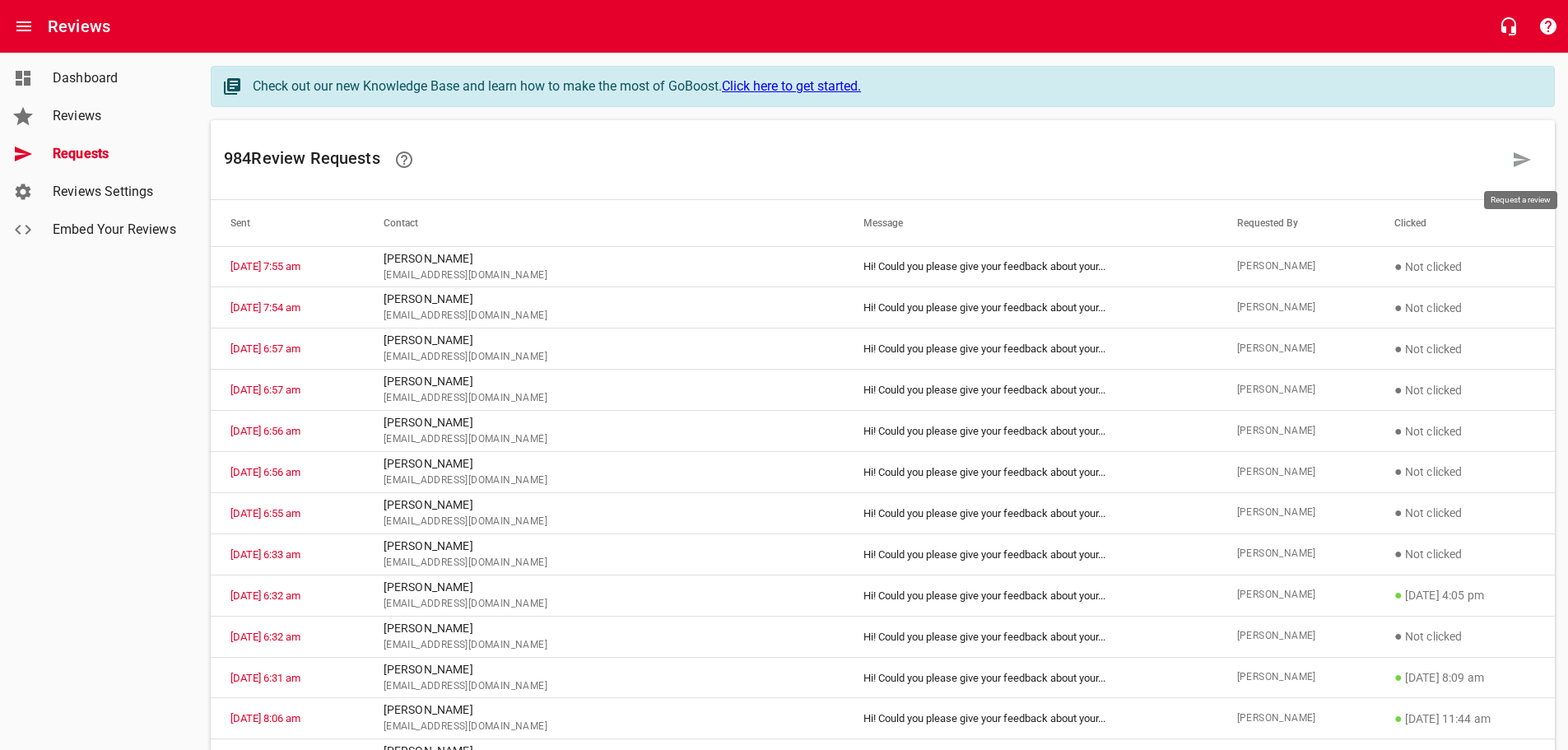
click at [1516, 160] on icon at bounding box center [1522, 160] width 19 height 19
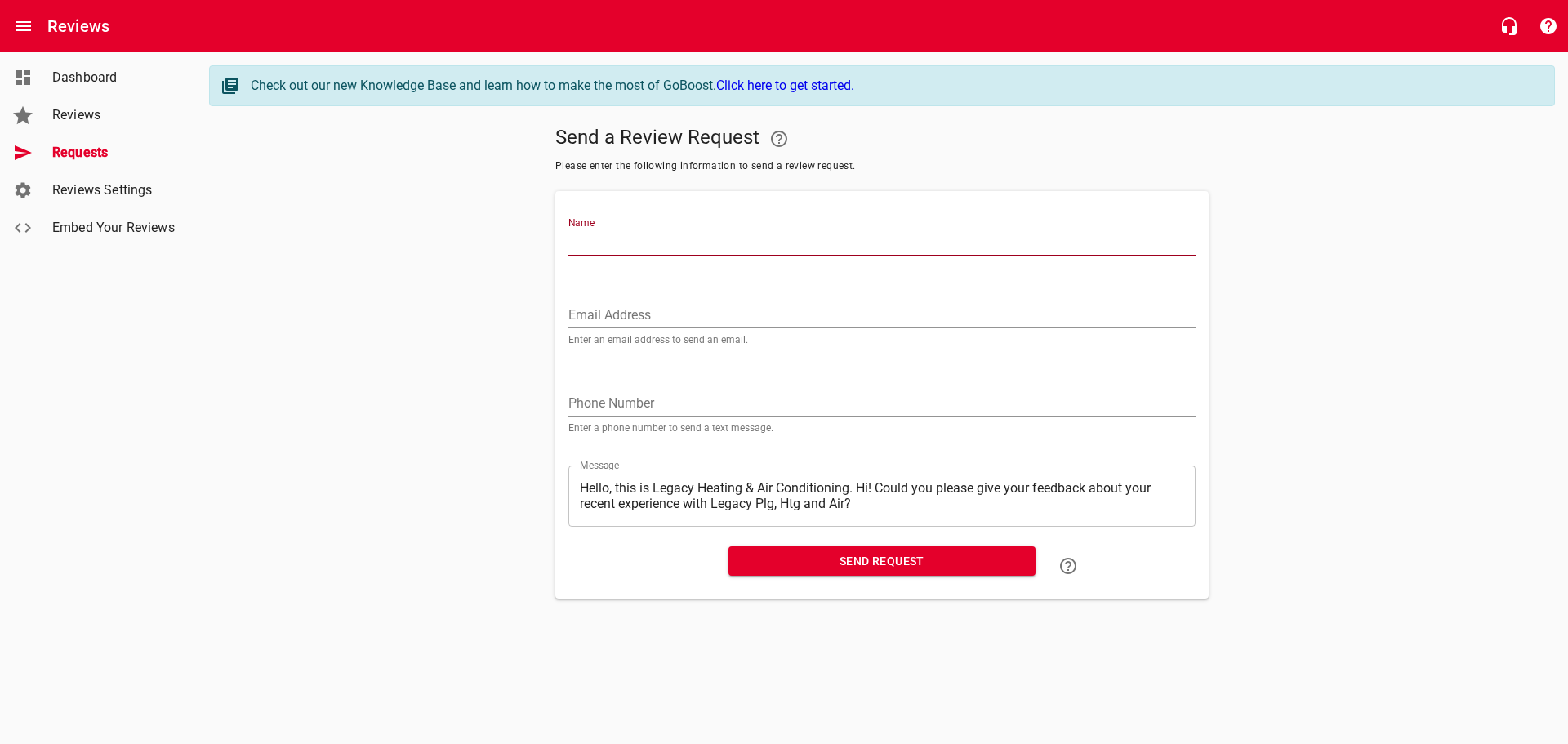
click at [596, 247] on input "Name" at bounding box center [882, 243] width 627 height 26
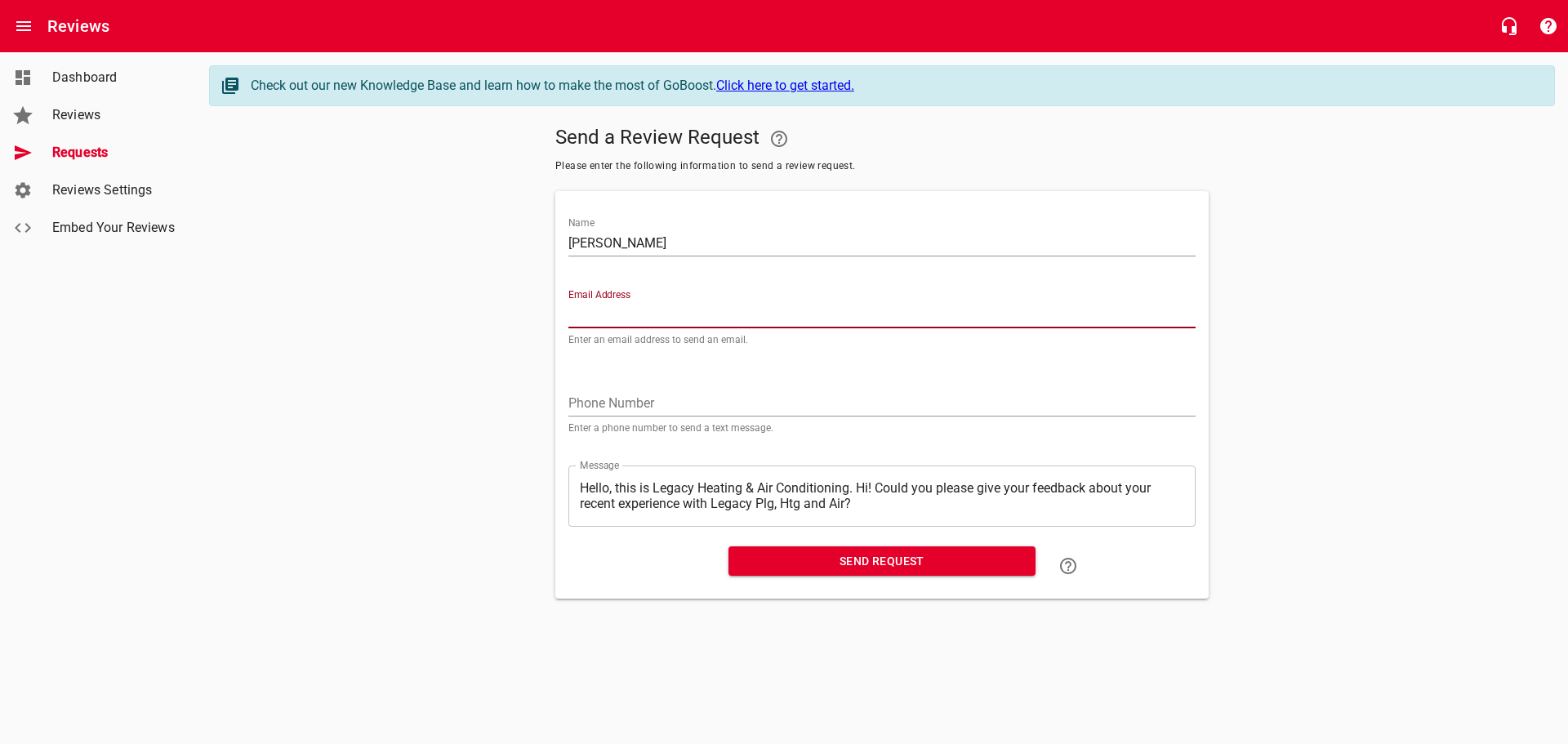
paste input "[EMAIL_ADDRESS][DOMAIN_NAME]"
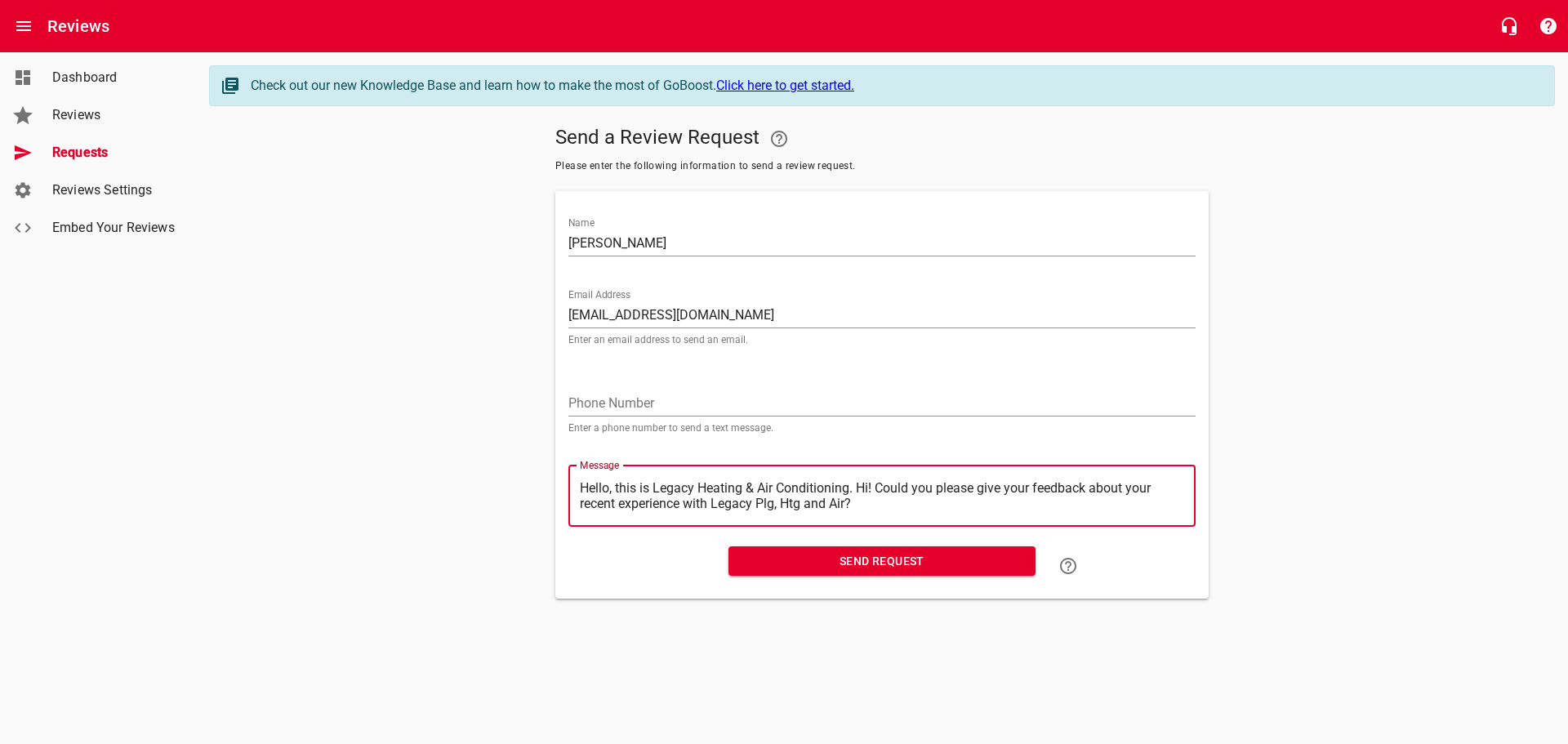
click at [859, 484] on textarea "Hello, this is Legacy Heating & Air Conditioning. Hi! Could you please give you…" at bounding box center [882, 496] width 604 height 31
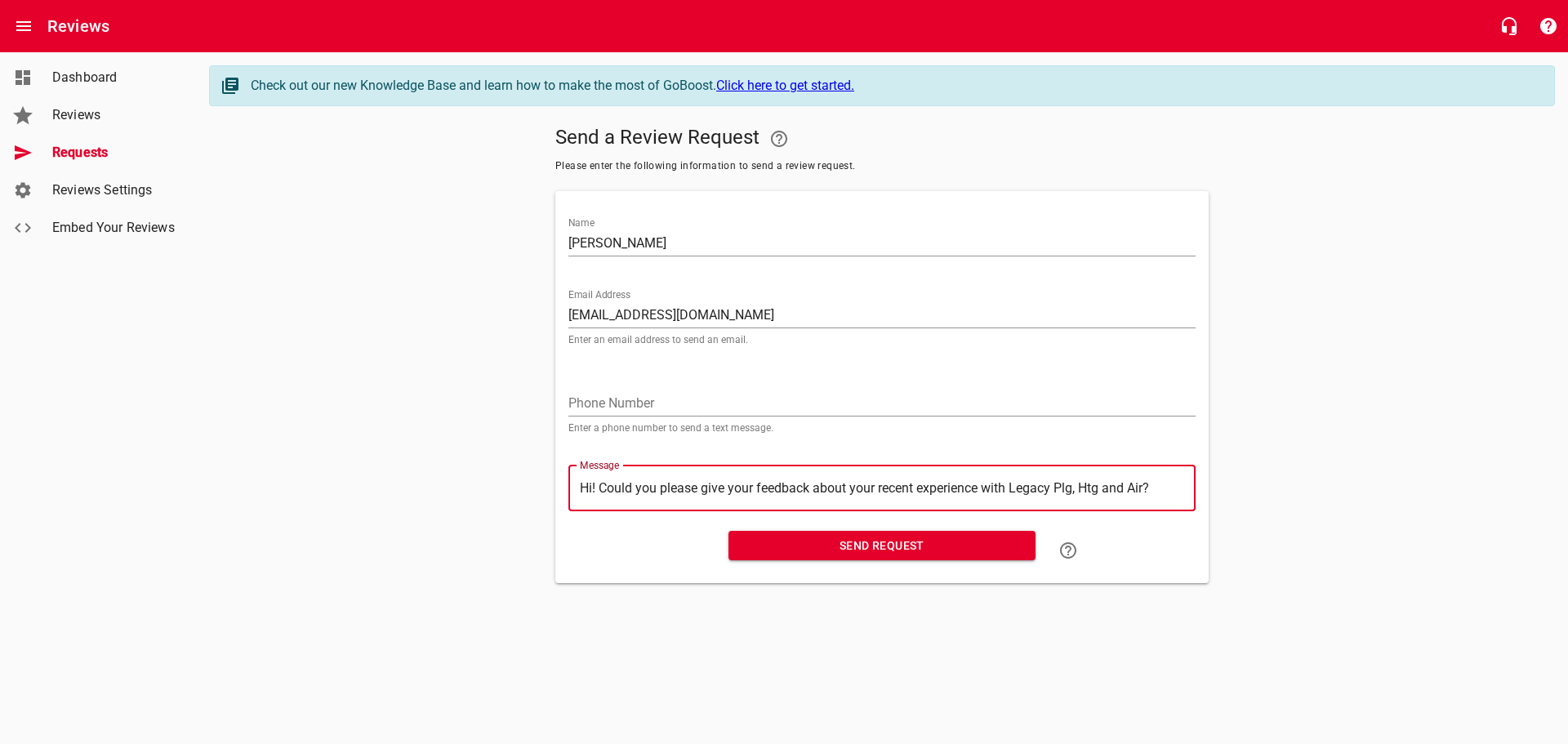
click at [864, 541] on span "Send Request" at bounding box center [882, 546] width 281 height 20
